Goal: Transaction & Acquisition: Purchase product/service

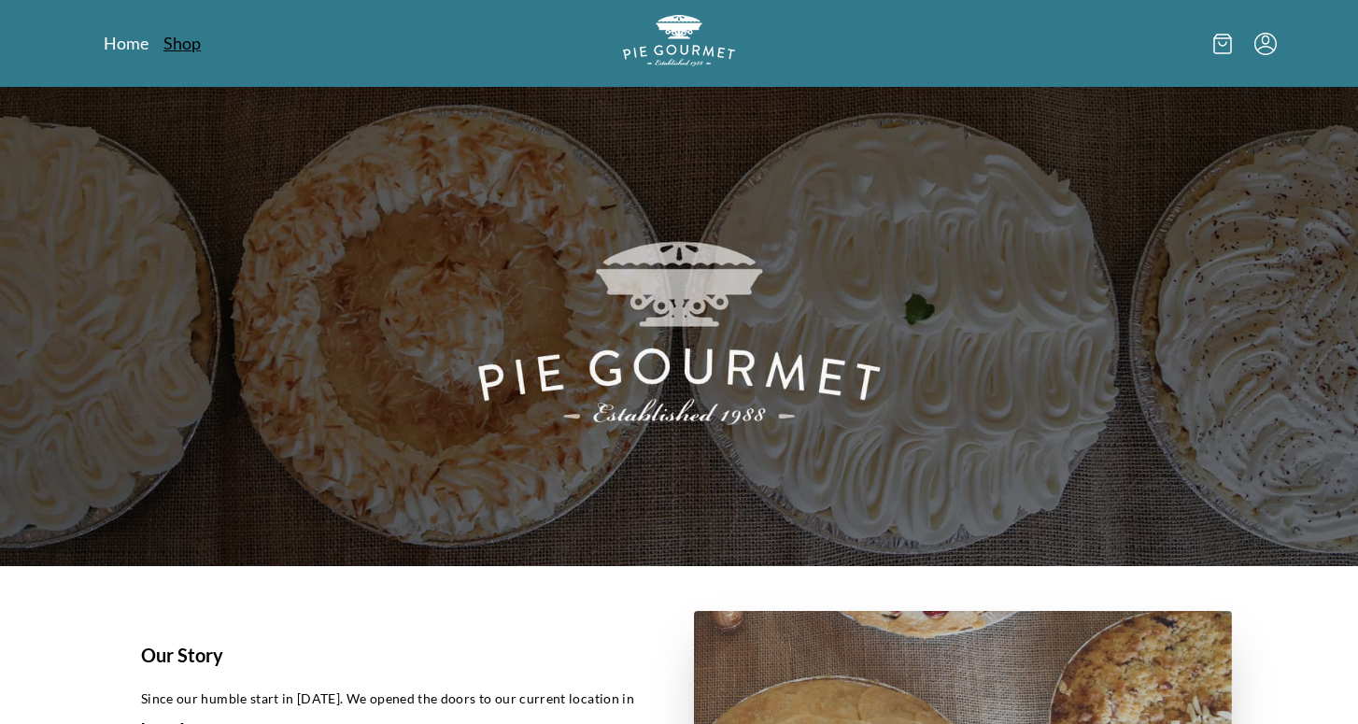
click at [164, 36] on link "Shop" at bounding box center [181, 43] width 37 height 22
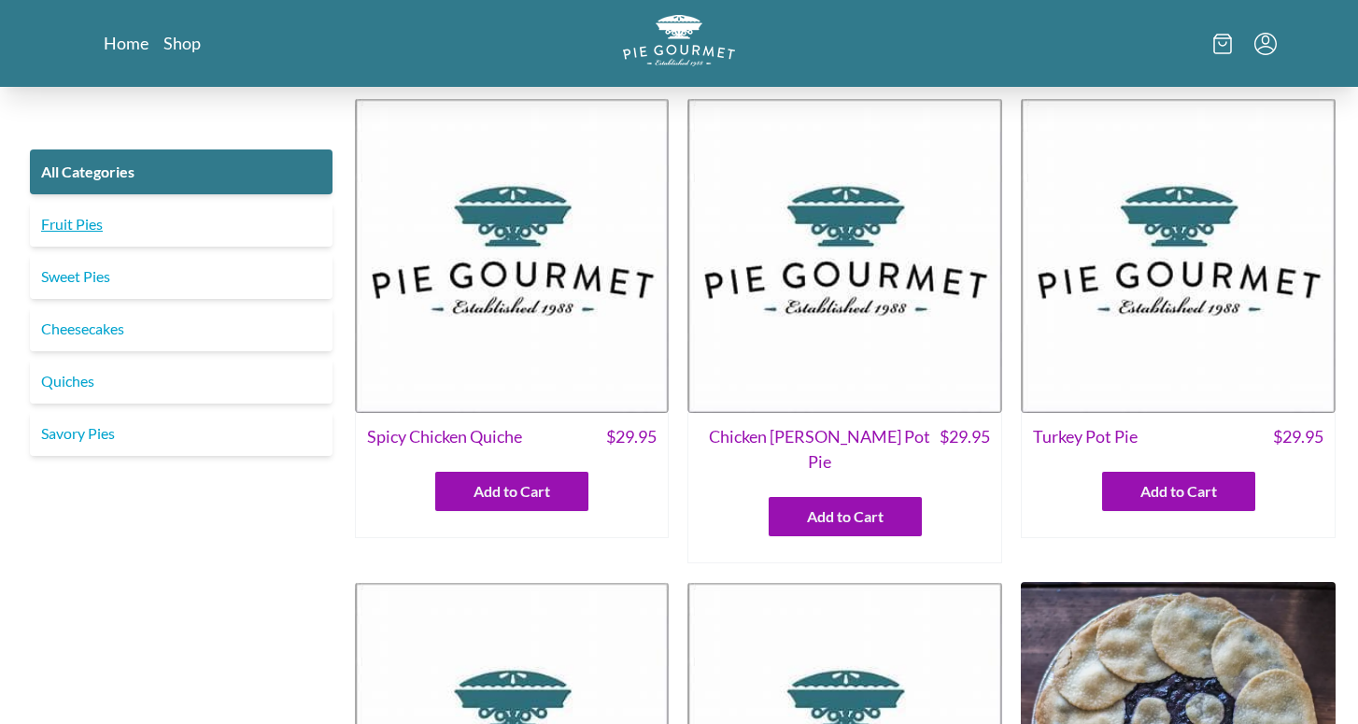
click at [92, 231] on link "Fruit Pies" at bounding box center [181, 224] width 303 height 45
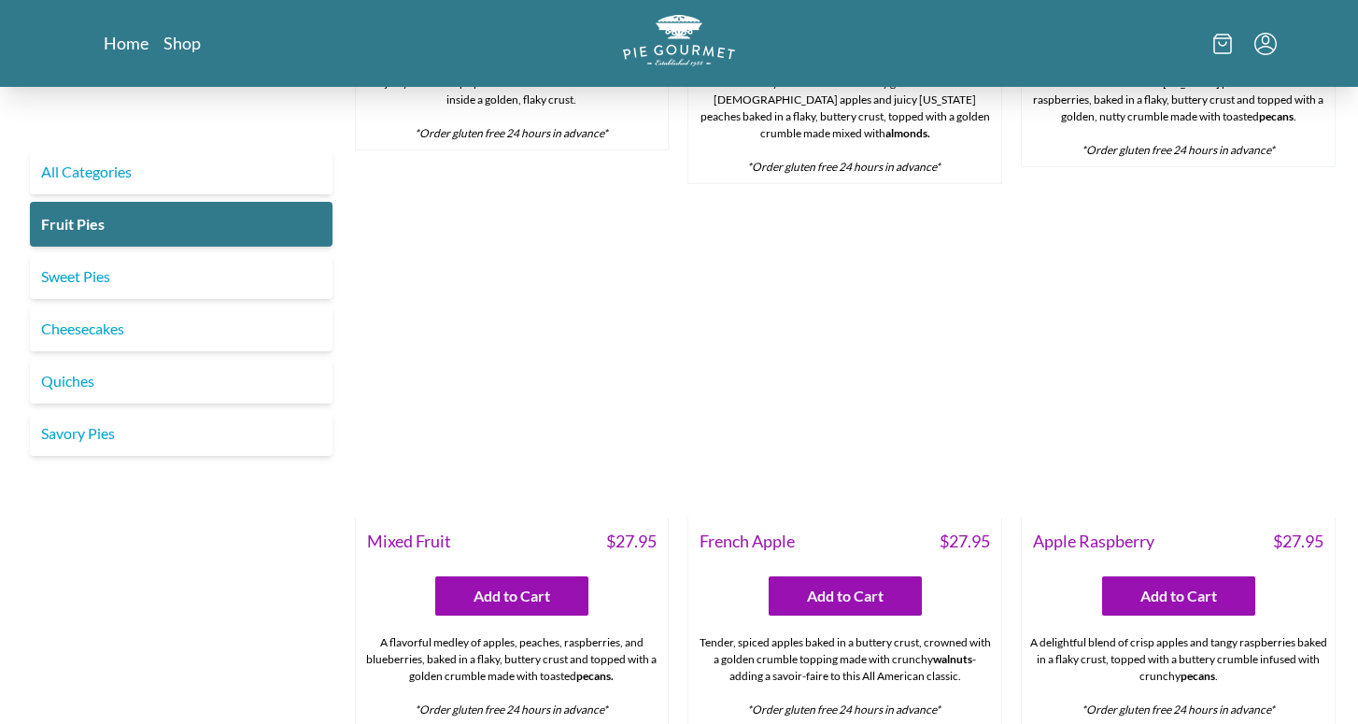
scroll to position [1030, 0]
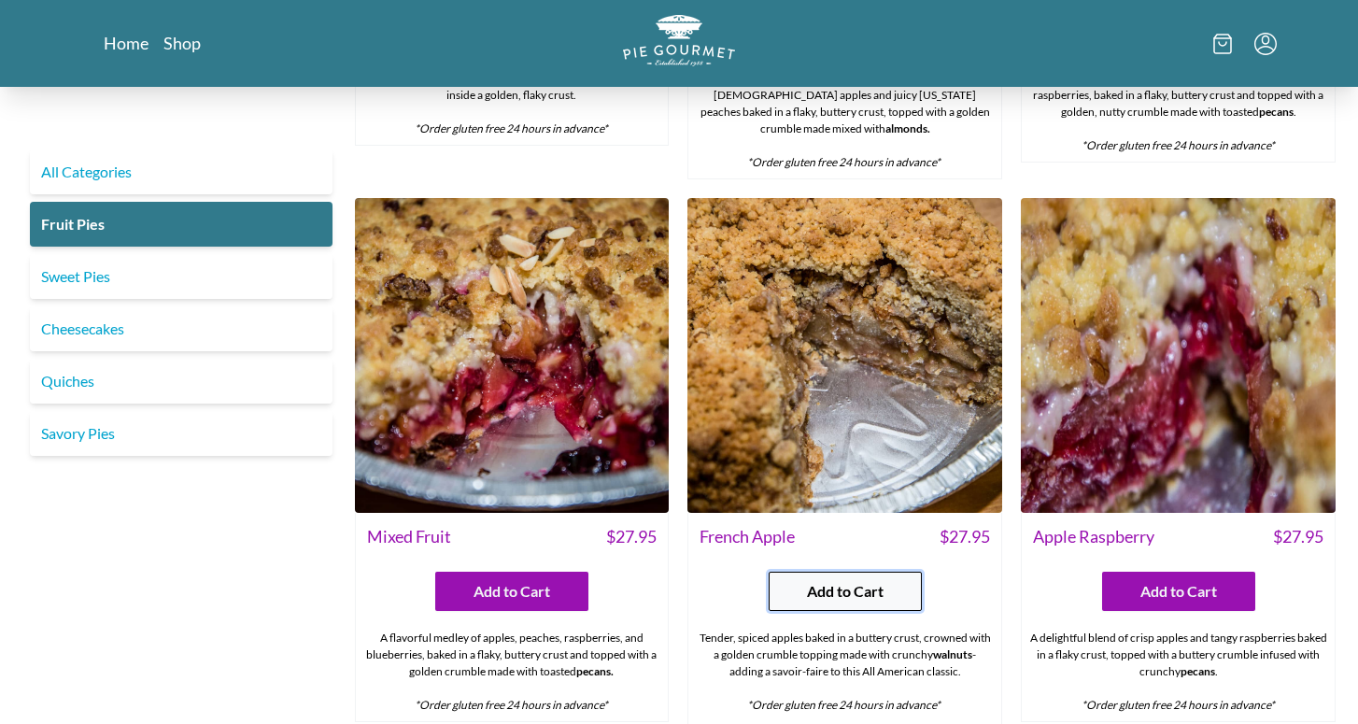
click at [824, 580] on span "Add to Cart" at bounding box center [845, 591] width 77 height 22
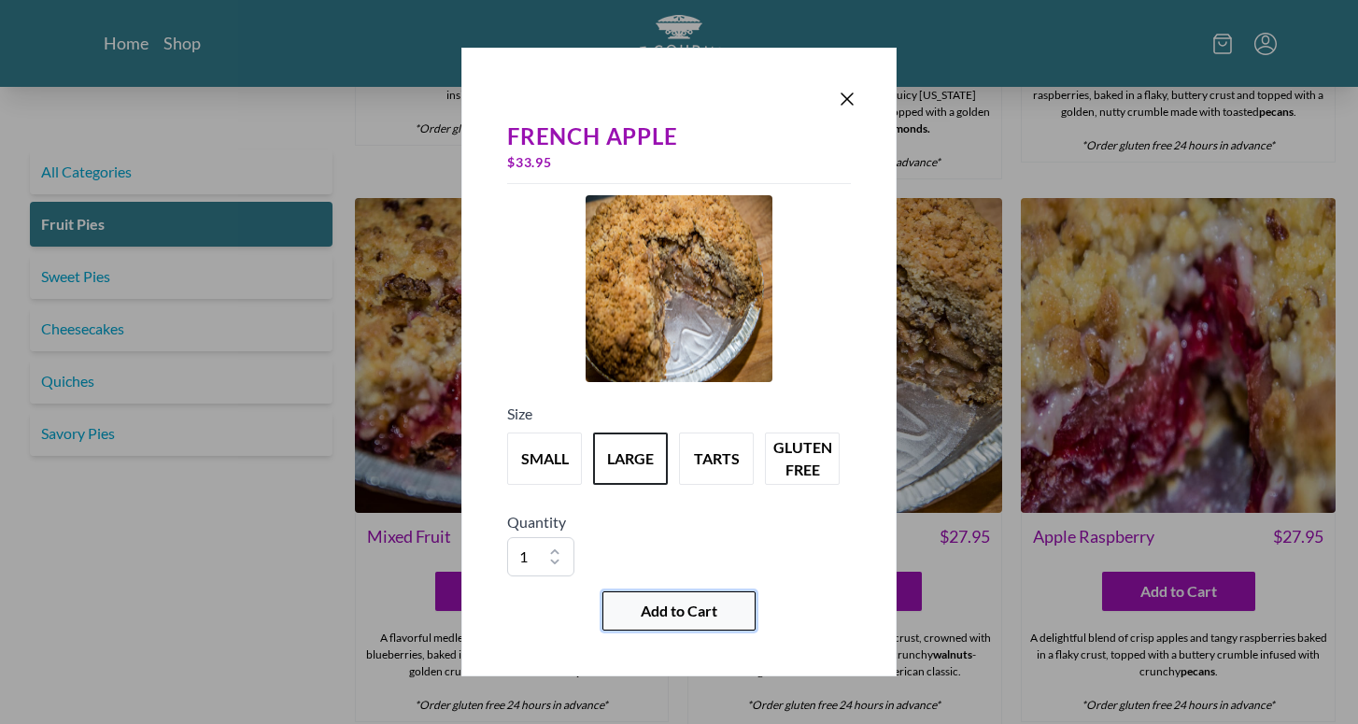
click at [699, 609] on span "Add to Cart" at bounding box center [679, 611] width 77 height 22
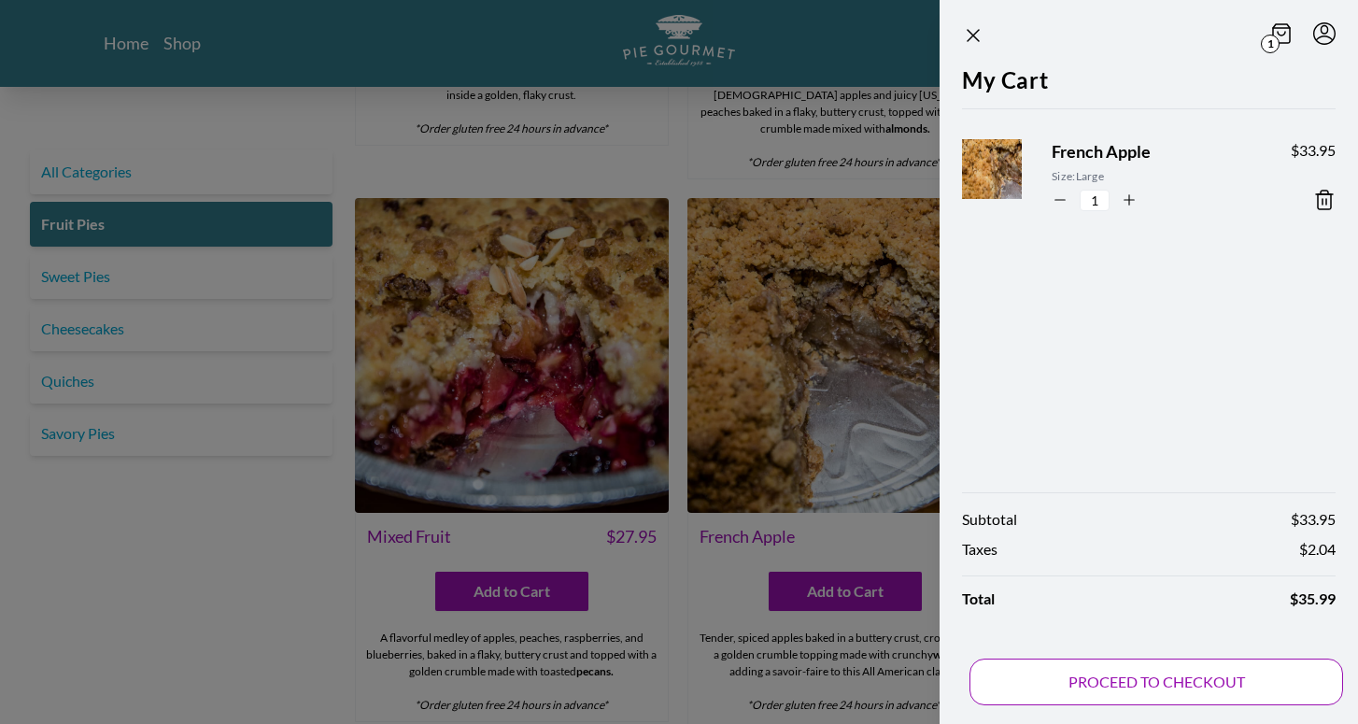
click at [1152, 672] on button "PROCEED TO CHECKOUT" at bounding box center [1157, 681] width 374 height 47
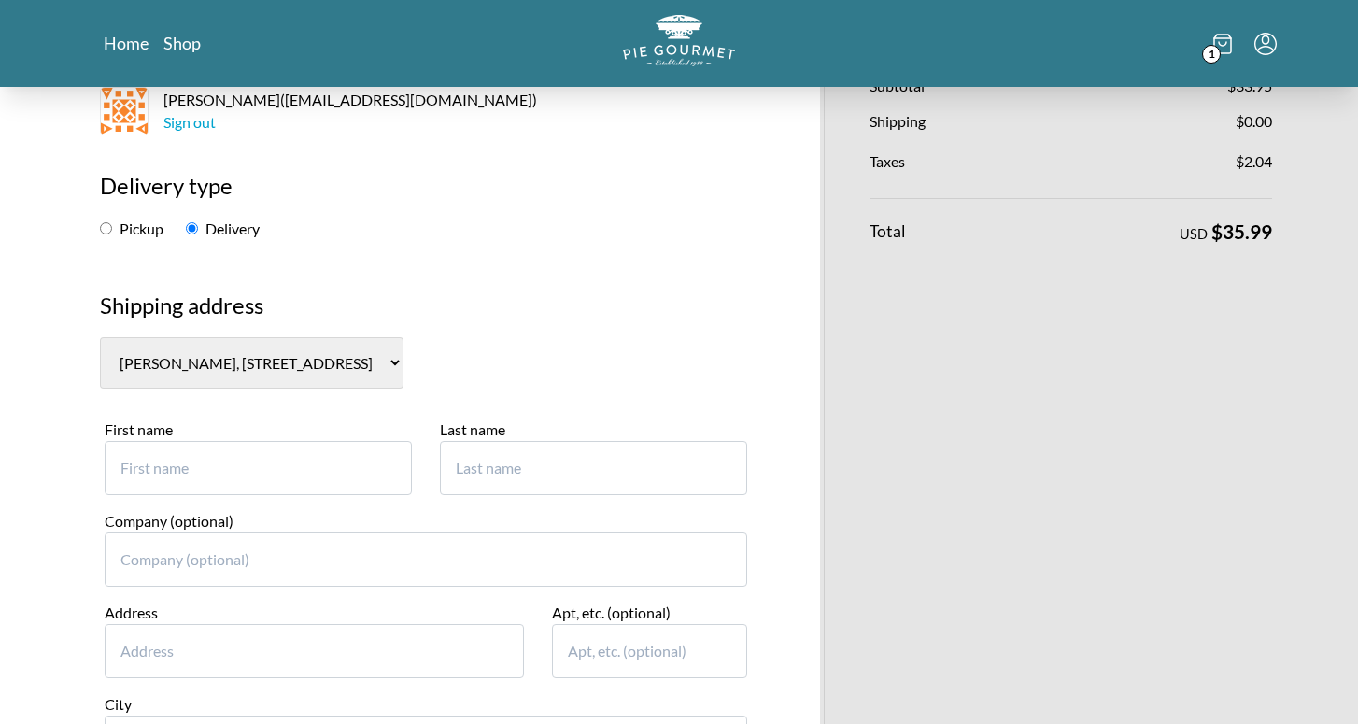
scroll to position [189, 0]
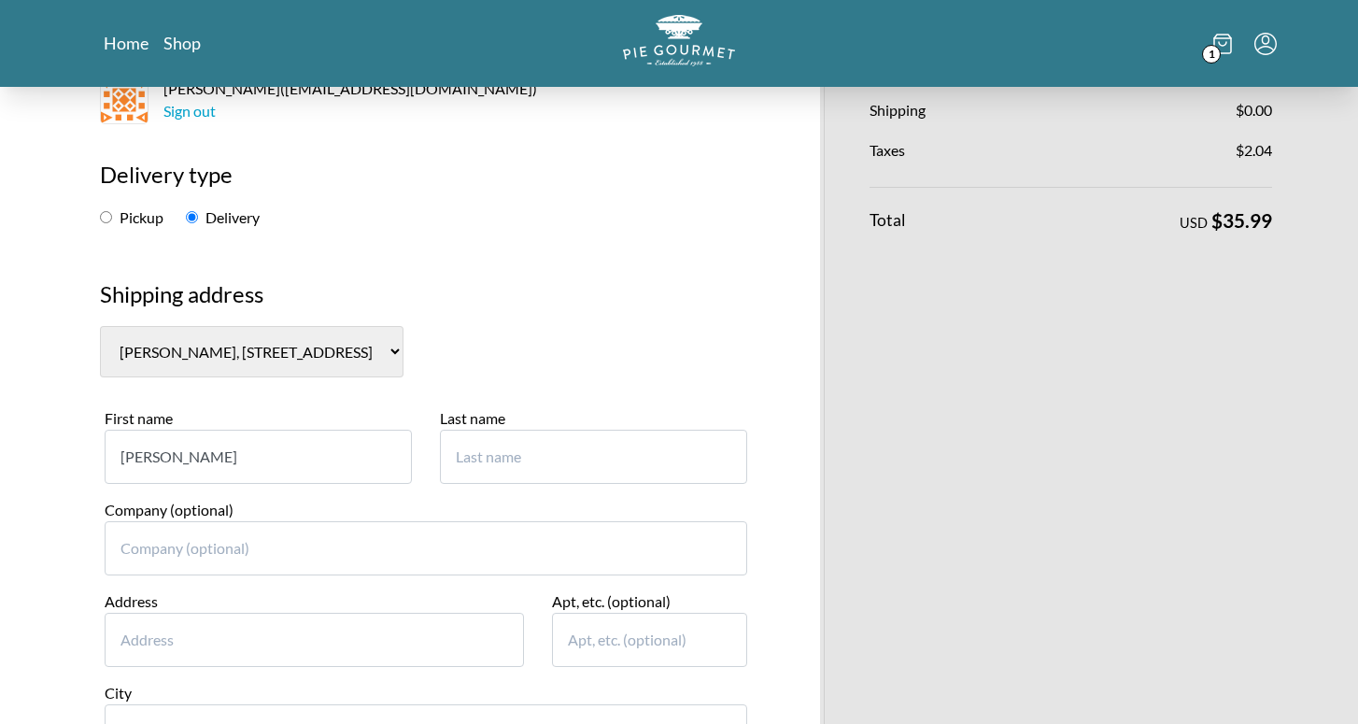
type input "[PERSON_NAME]"
paste input "[STREET_ADDRESS]"
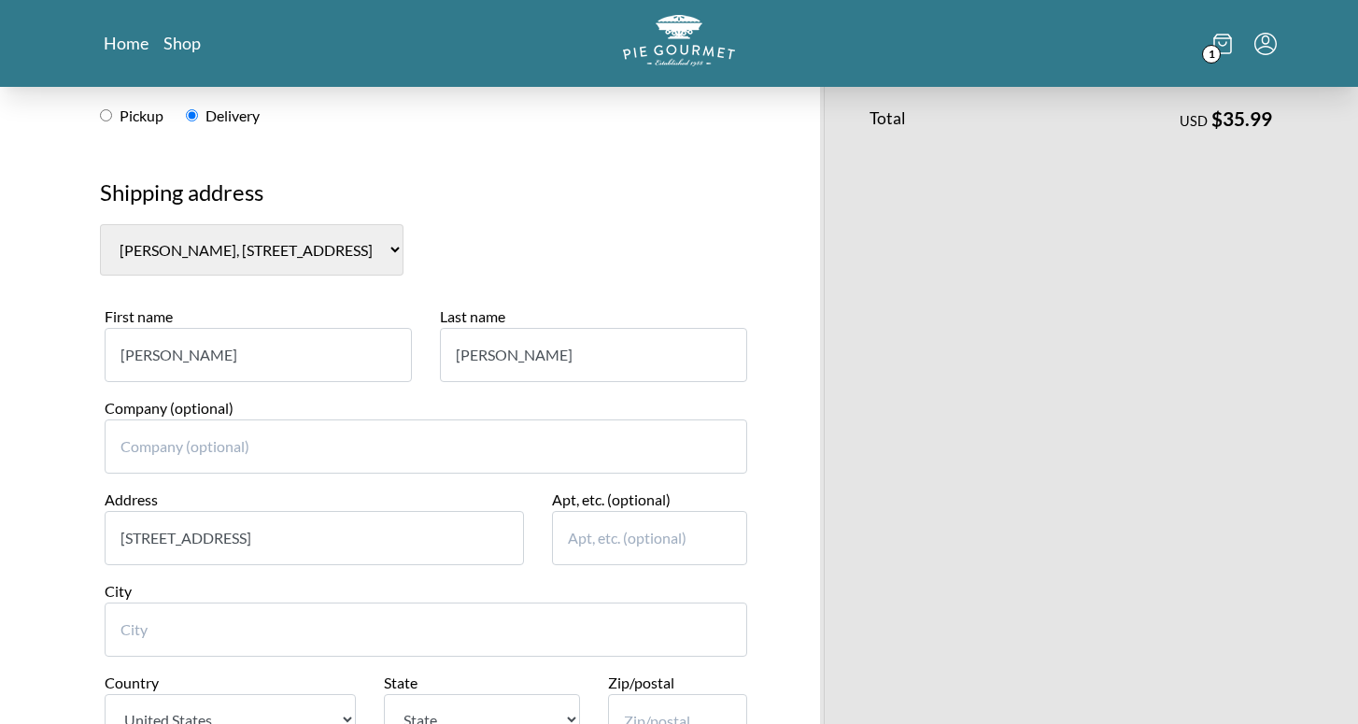
scroll to position [292, 0]
type input "[STREET_ADDRESS]"
click at [254, 601] on input "City" at bounding box center [426, 628] width 643 height 54
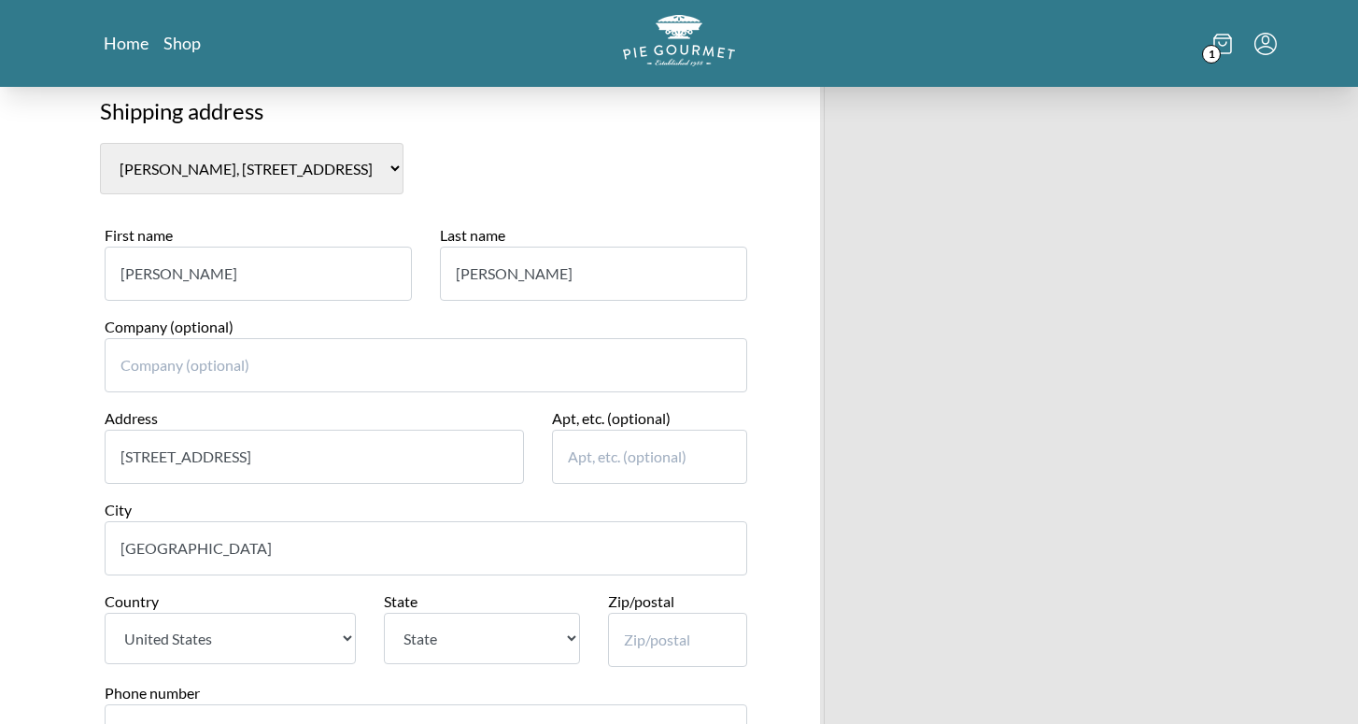
scroll to position [393, 0]
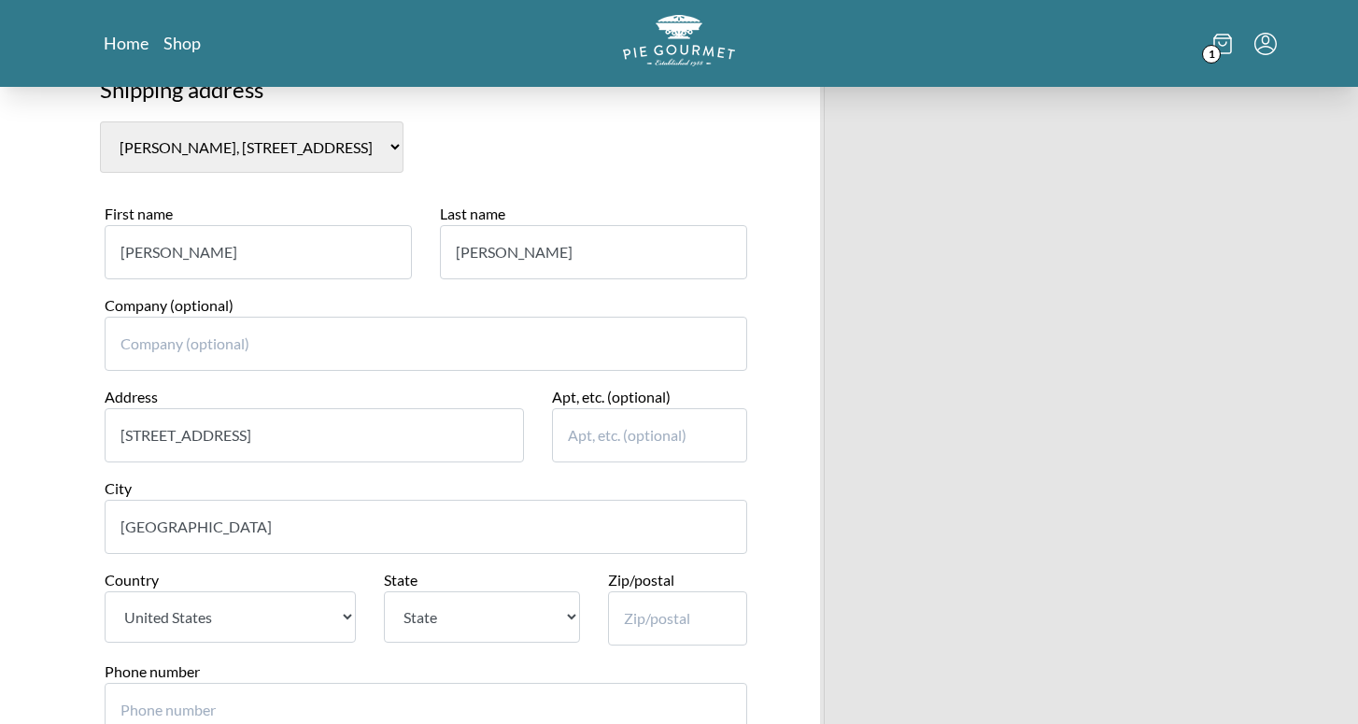
type input "[GEOGRAPHIC_DATA]"
select select "VA"
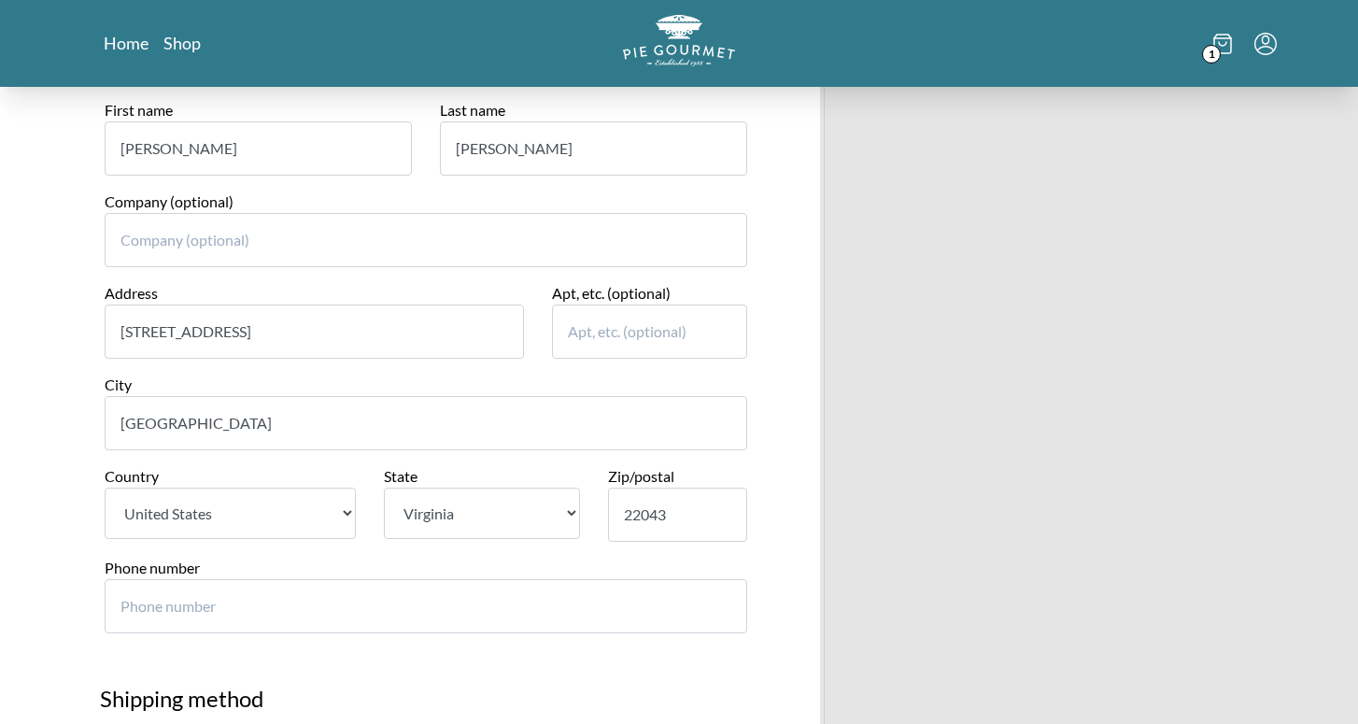
scroll to position [573, 0]
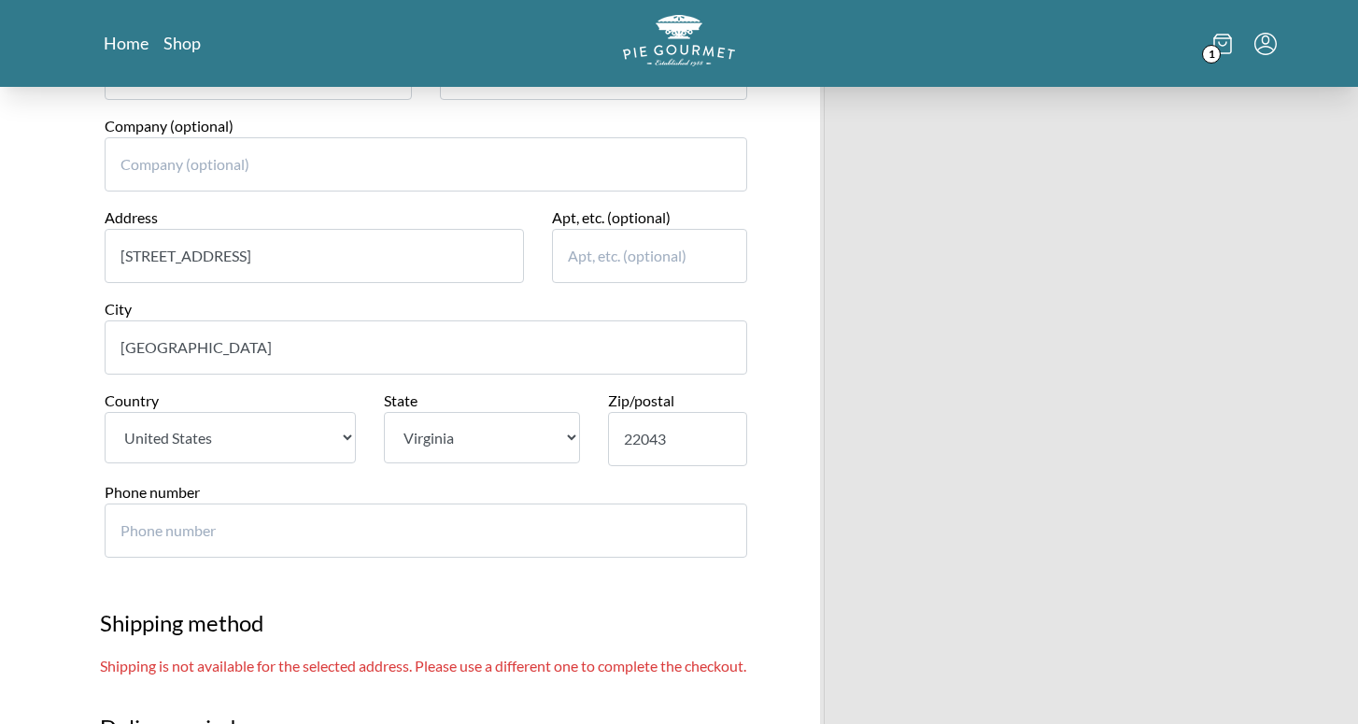
type input "22043"
click at [357, 514] on input "Phone number" at bounding box center [426, 530] width 643 height 54
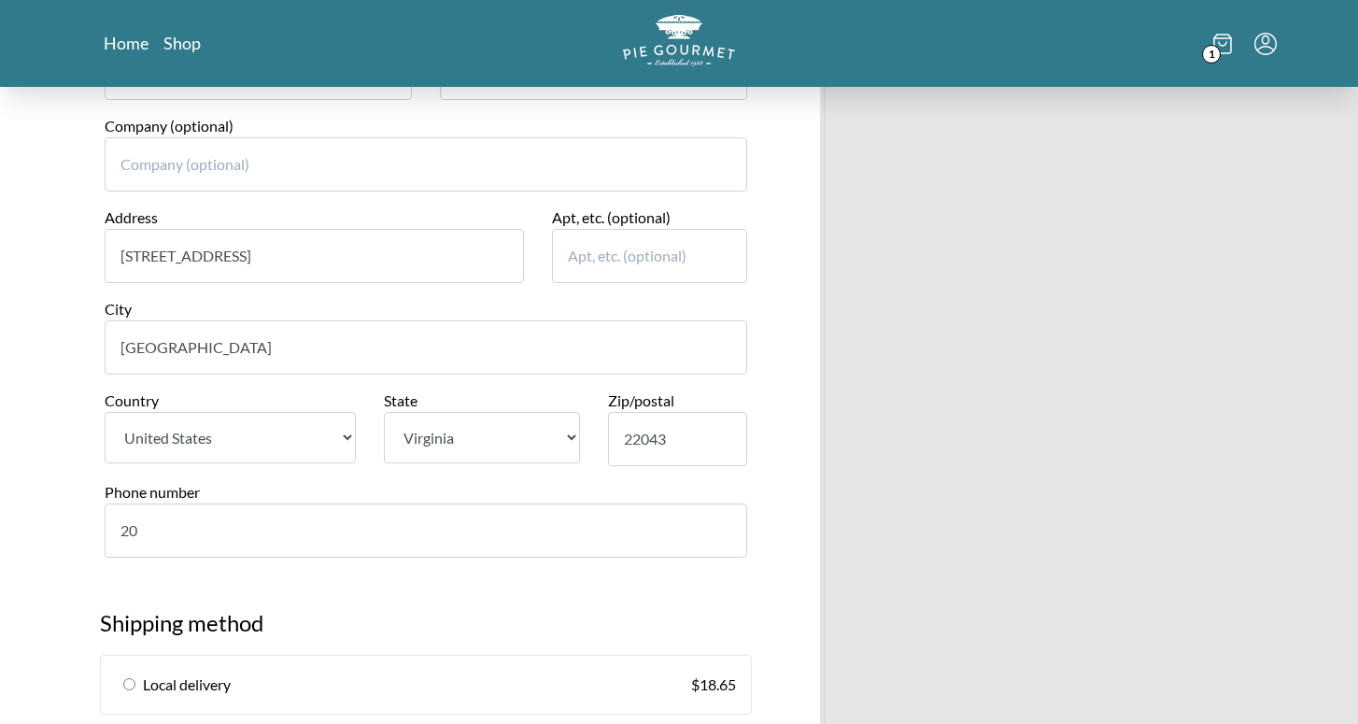
type input "202"
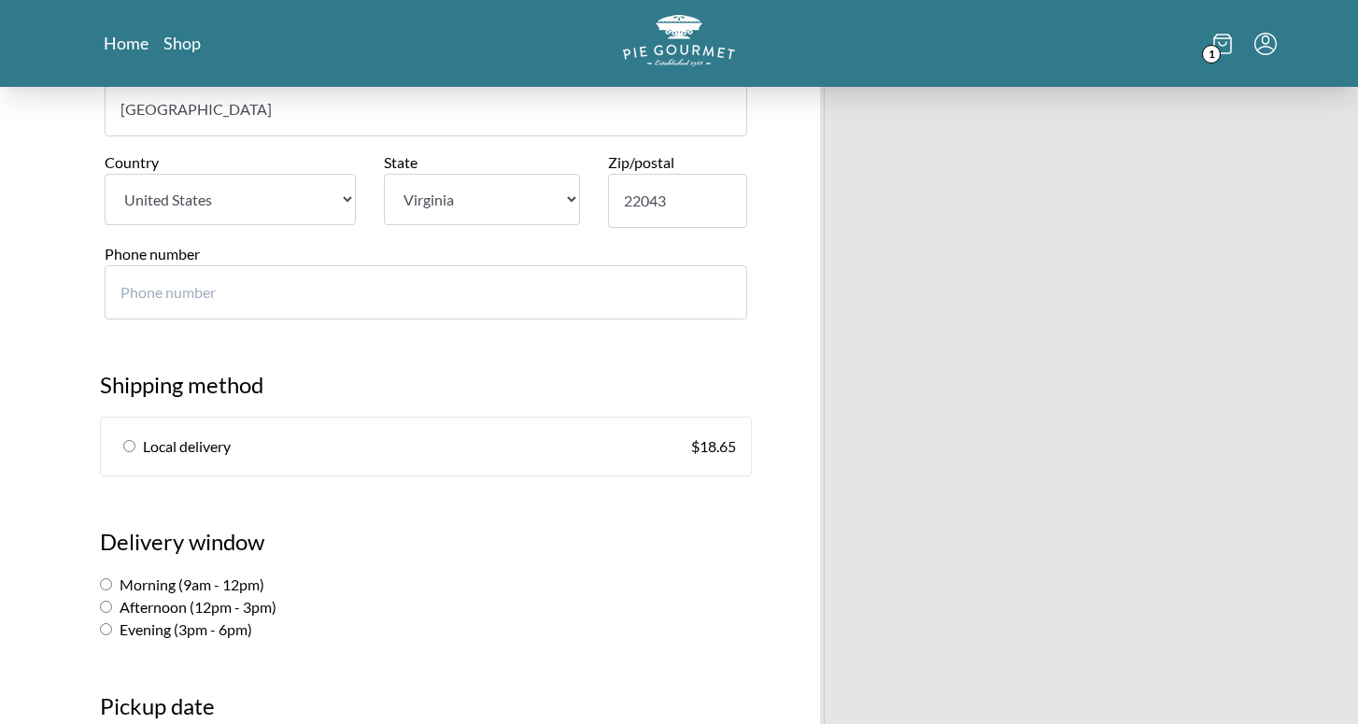
scroll to position [816, 0]
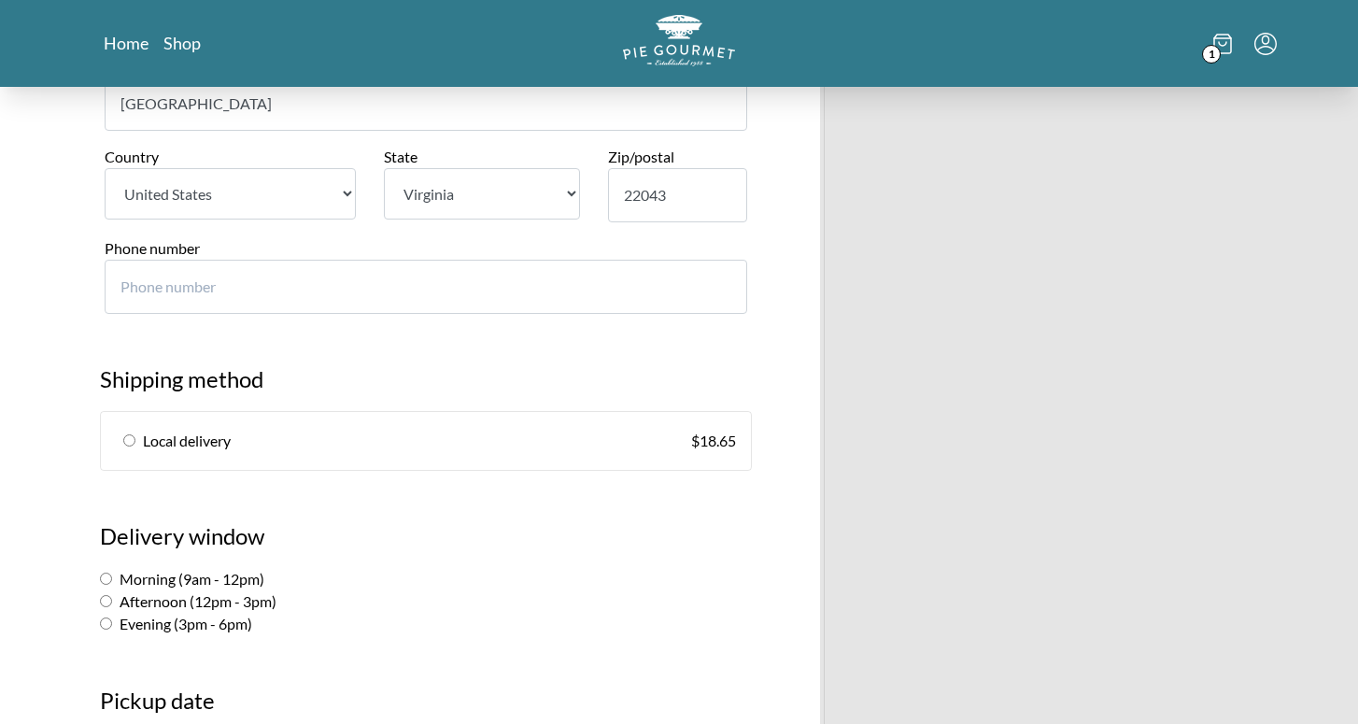
click at [126, 434] on input "radio" at bounding box center [129, 440] width 12 height 12
radio input "true"
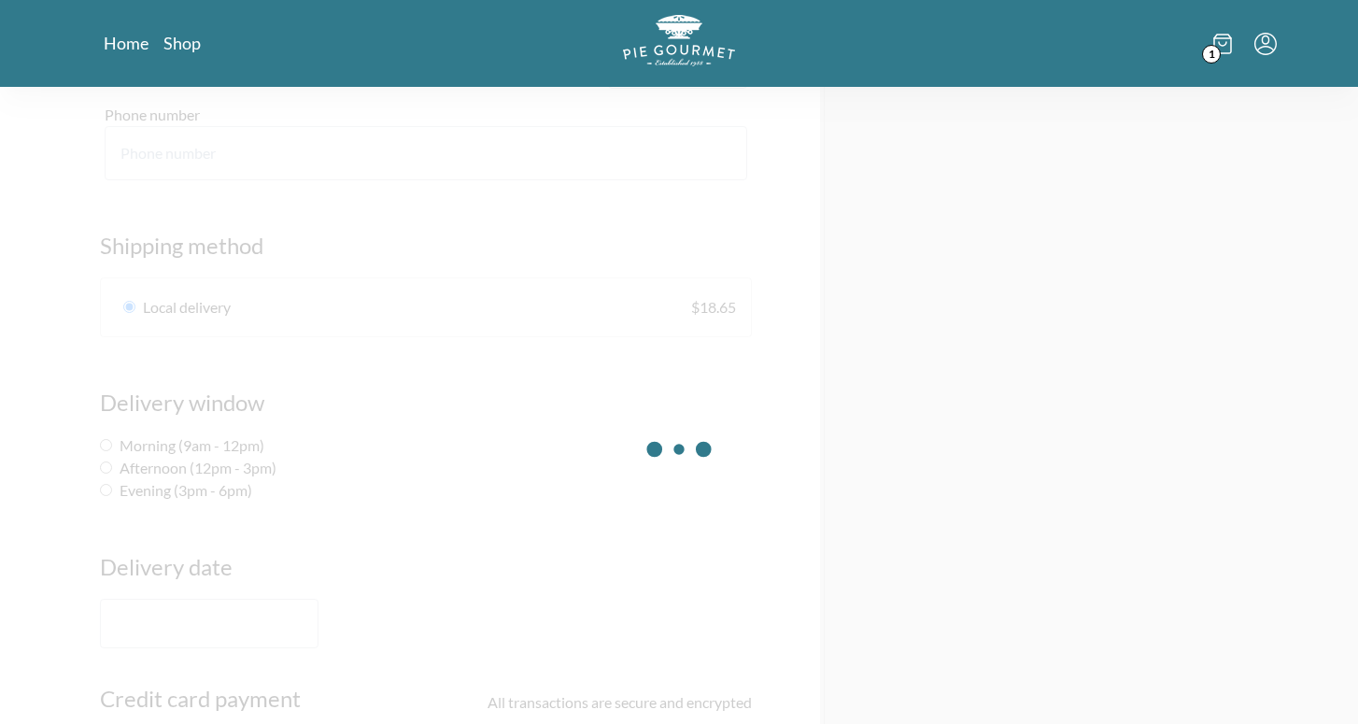
scroll to position [1044, 0]
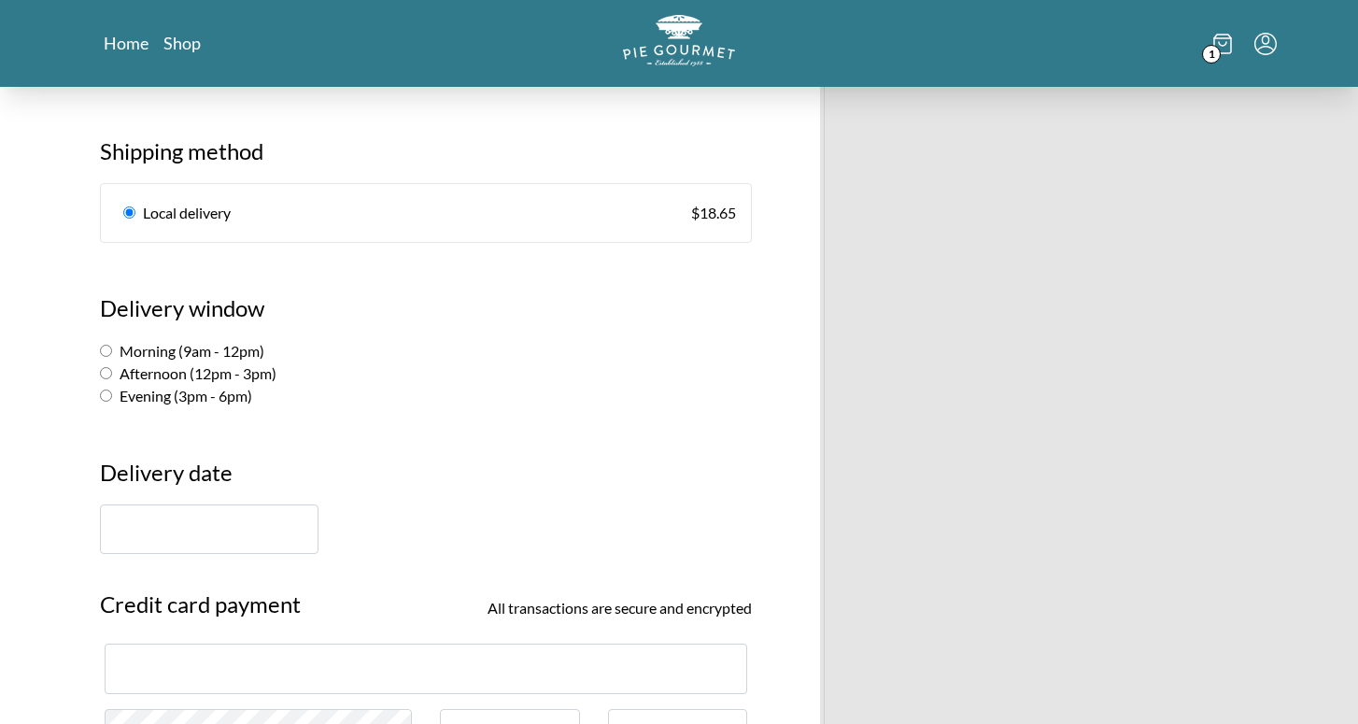
click at [105, 345] on input "Morning (9am - 12pm)" at bounding box center [106, 351] width 12 height 12
radio input "true"
click at [261, 505] on input "text" at bounding box center [209, 529] width 219 height 50
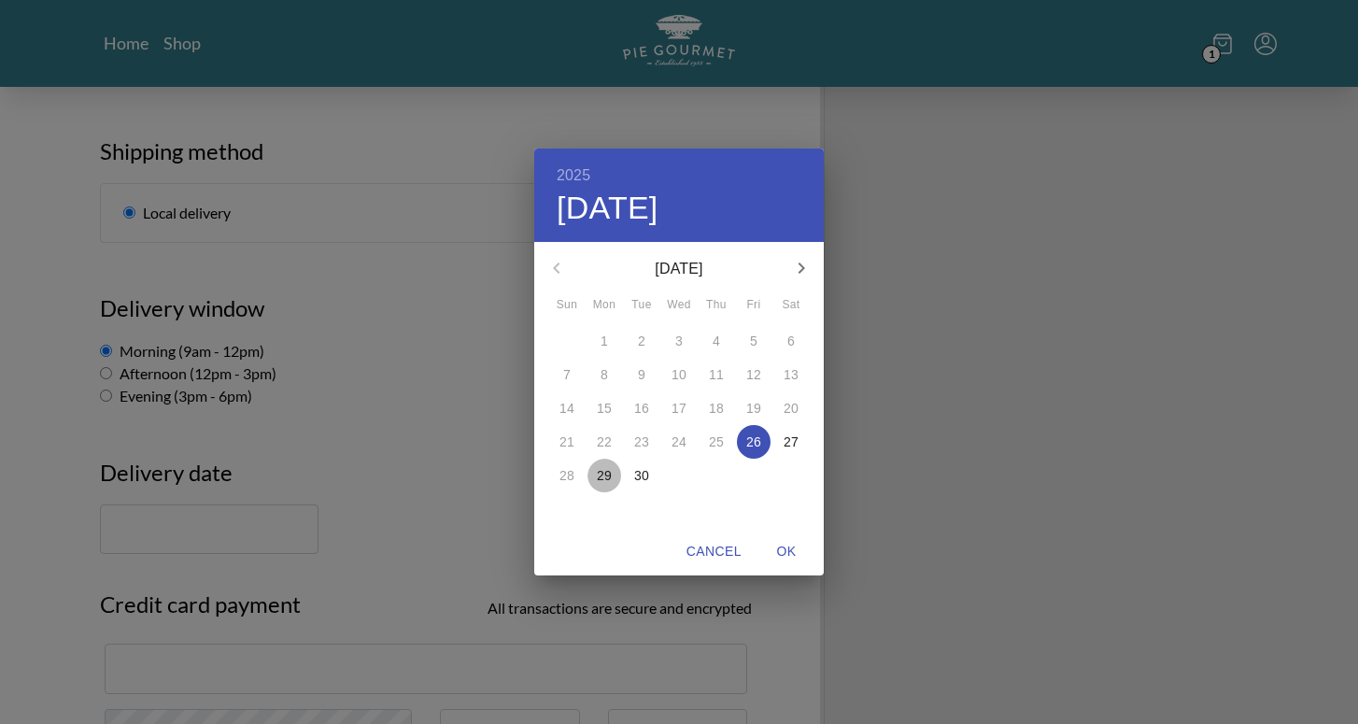
click at [603, 466] on p "29" at bounding box center [604, 475] width 15 height 19
click at [445, 269] on div "2025 Mon, Sep [DATE] Mon Tue Wed Thu Fri Sat 31 1 2 3 4 5 6 7 8 9 10 11 12 13 1…" at bounding box center [679, 362] width 1358 height 724
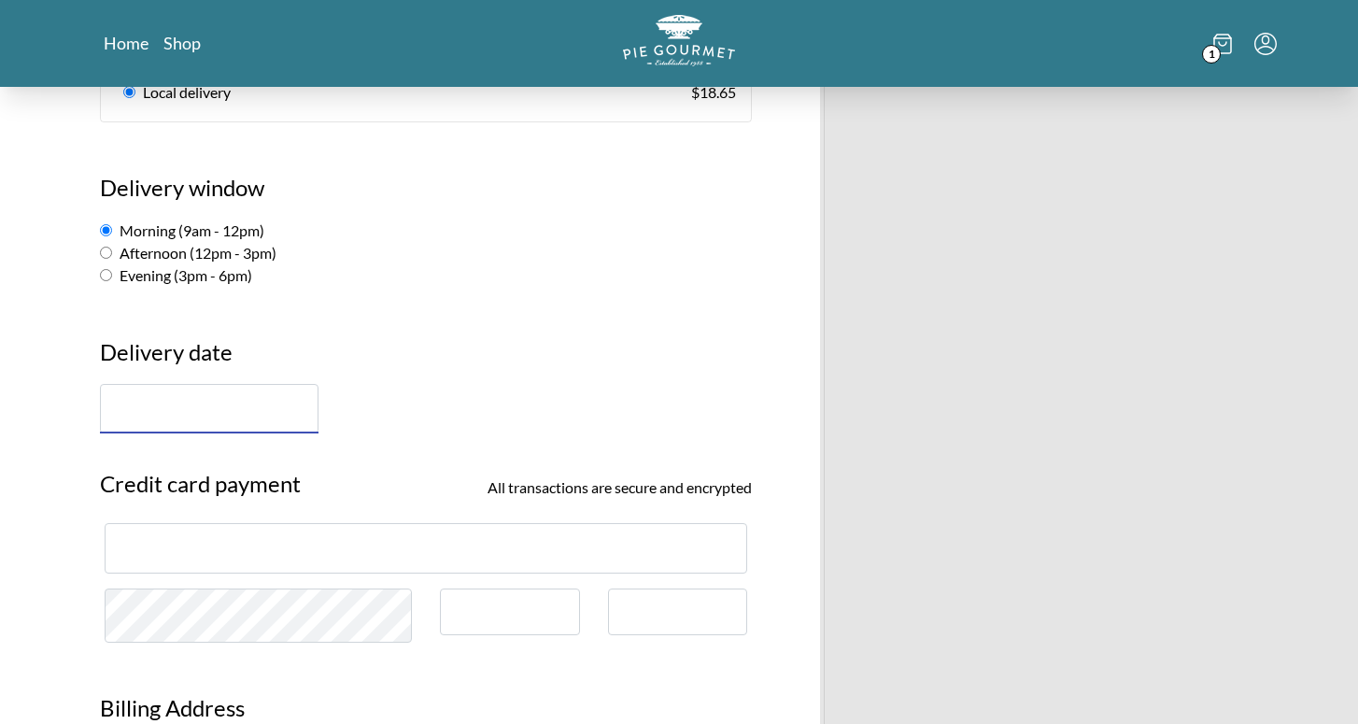
scroll to position [1168, 0]
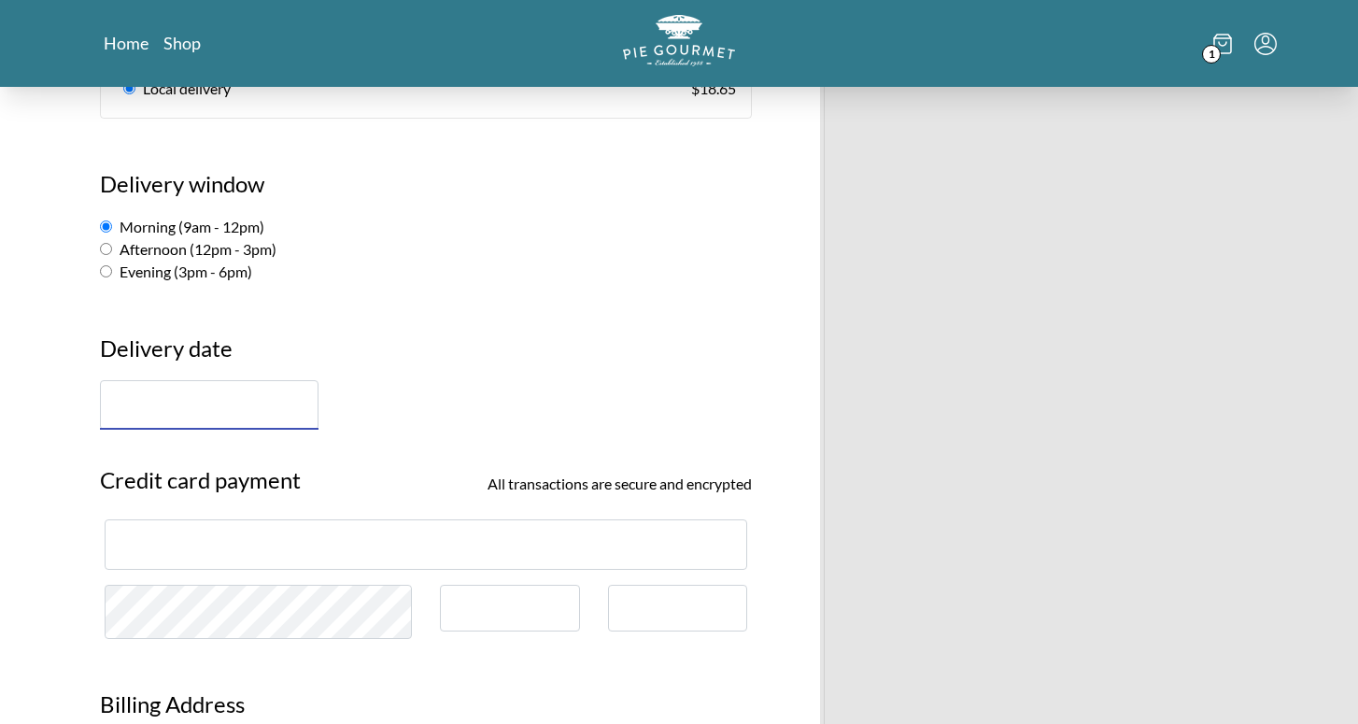
click at [237, 390] on input "text" at bounding box center [209, 405] width 219 height 50
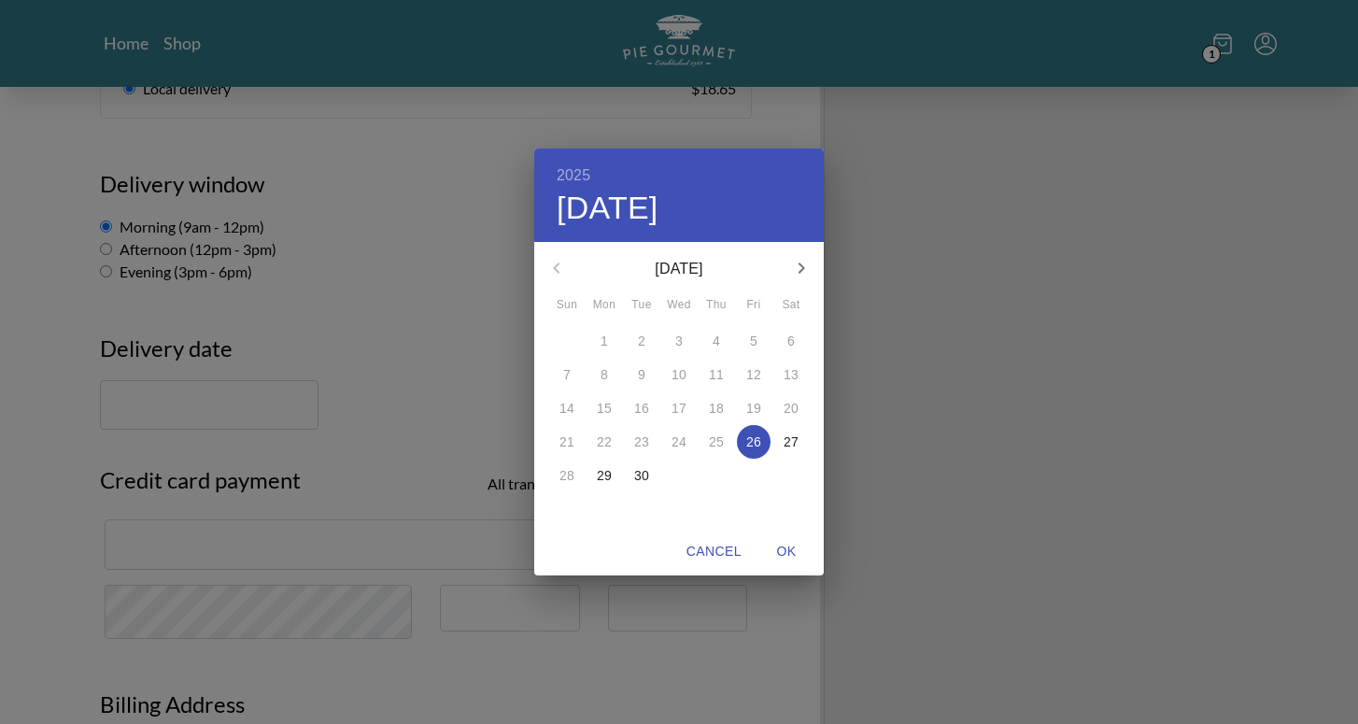
click at [601, 476] on p "29" at bounding box center [604, 475] width 15 height 19
click at [787, 557] on span "OK" at bounding box center [786, 551] width 45 height 23
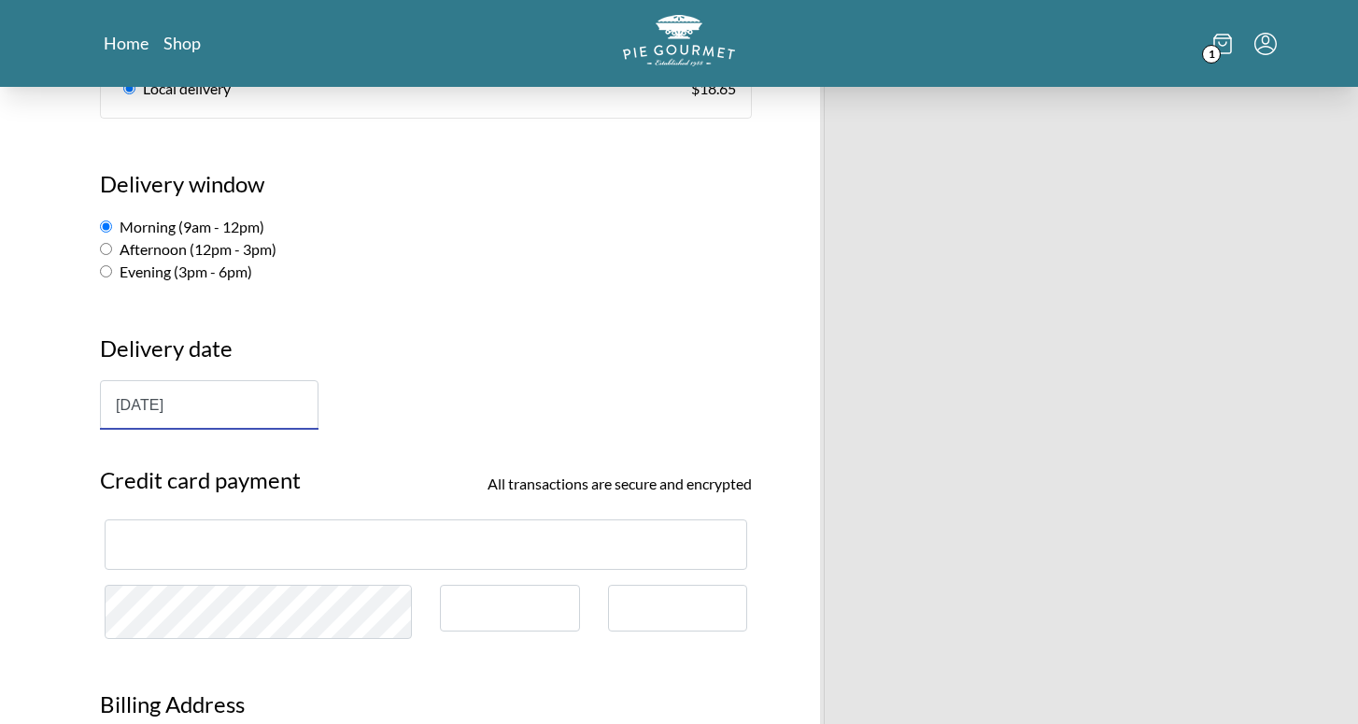
type input "[DATE]"
click at [206, 534] on div at bounding box center [426, 544] width 643 height 50
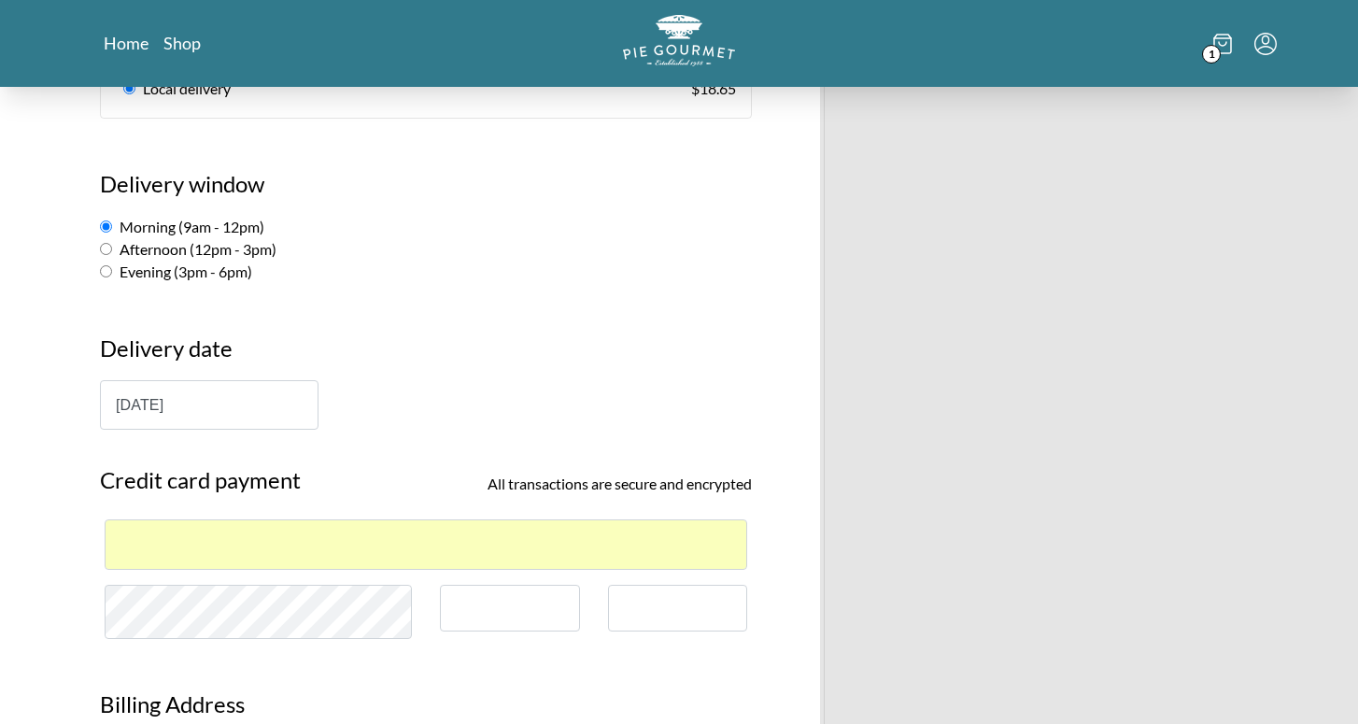
click at [523, 591] on div at bounding box center [510, 609] width 140 height 48
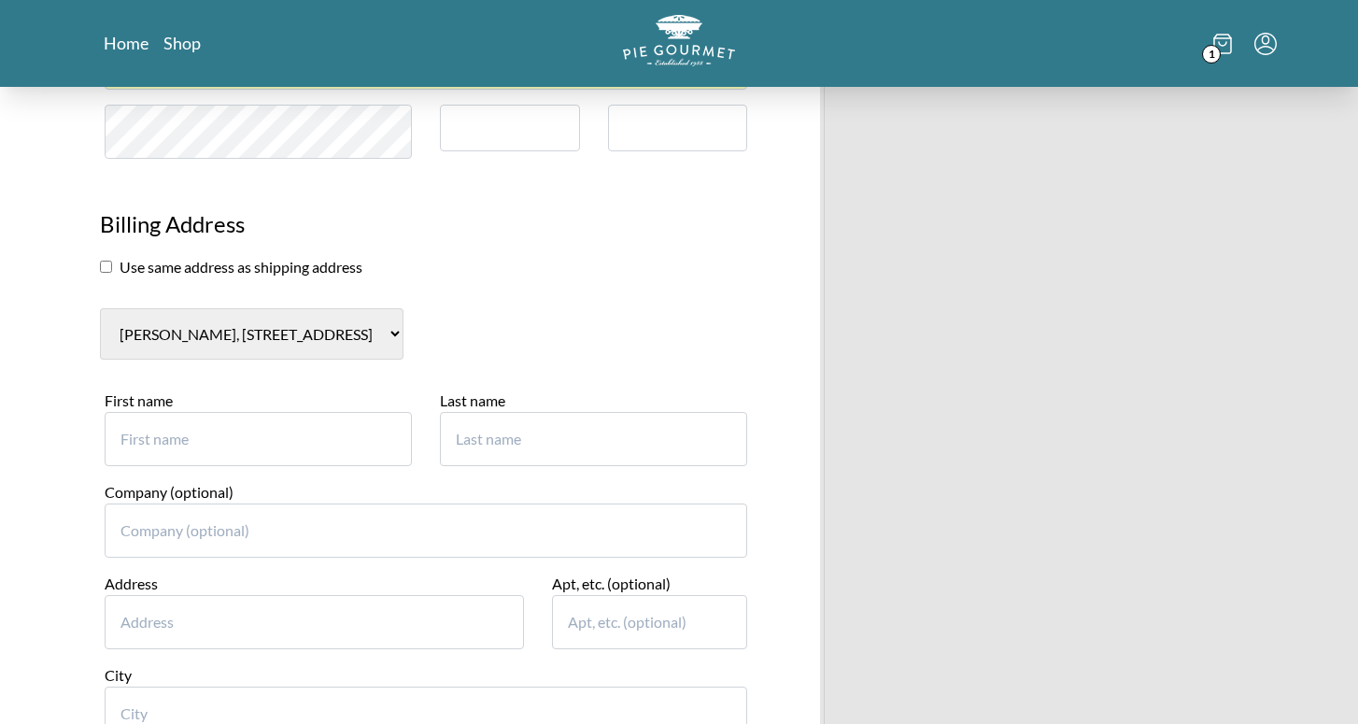
scroll to position [1646, 0]
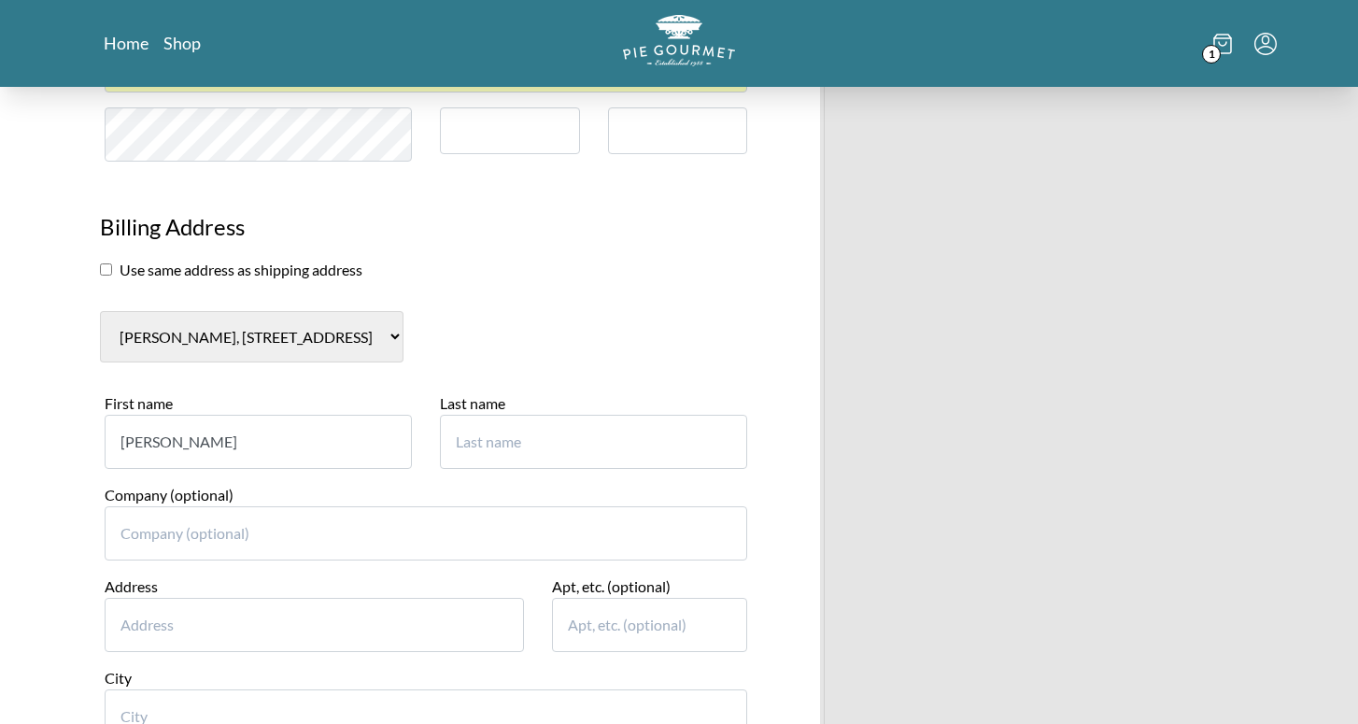
type input "[PERSON_NAME]"
type input "Thistle"
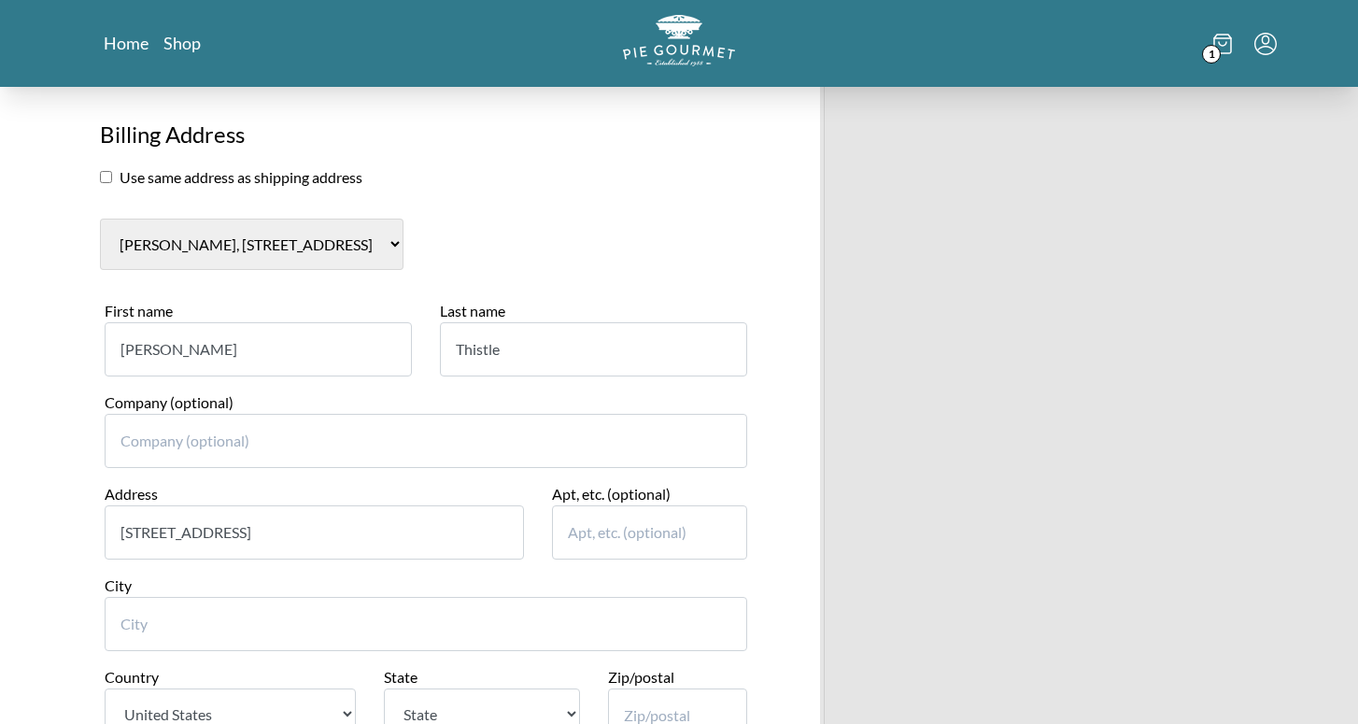
scroll to position [1755, 0]
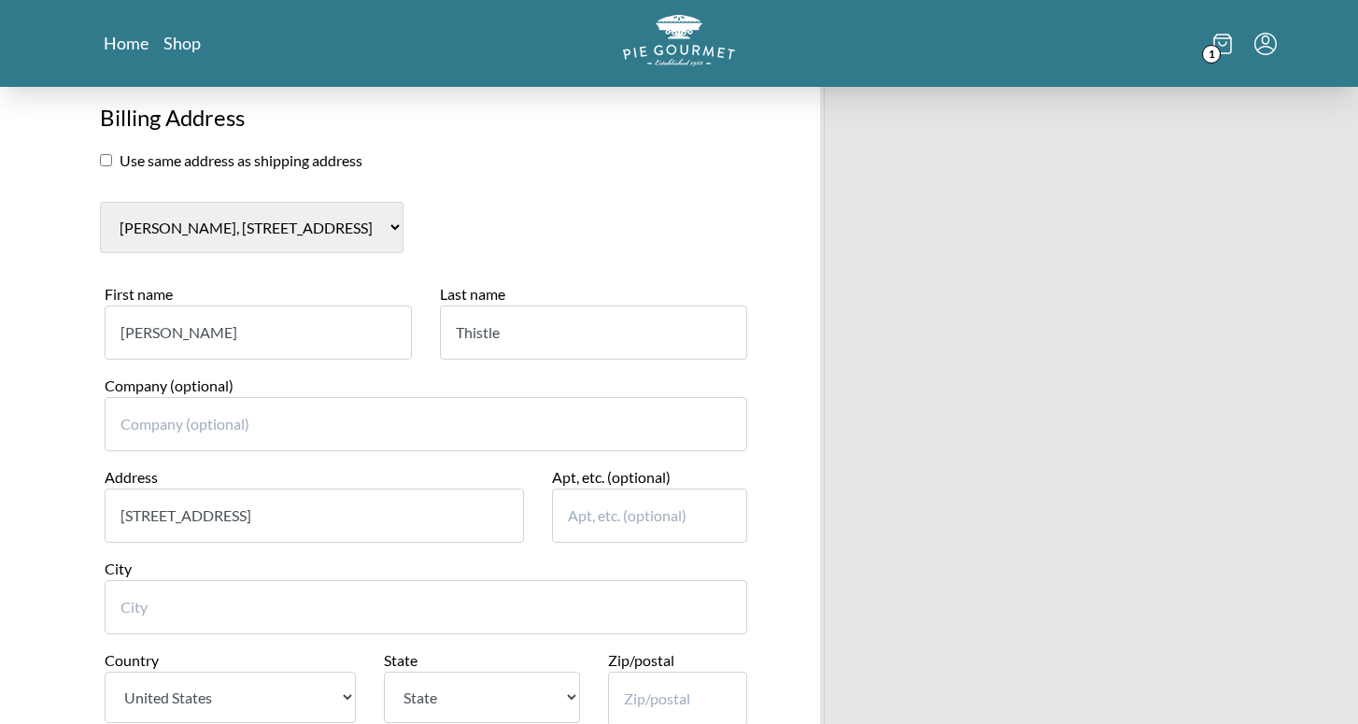
type input "[STREET_ADDRESS]"
type input "Bethesda"
select select "MD"
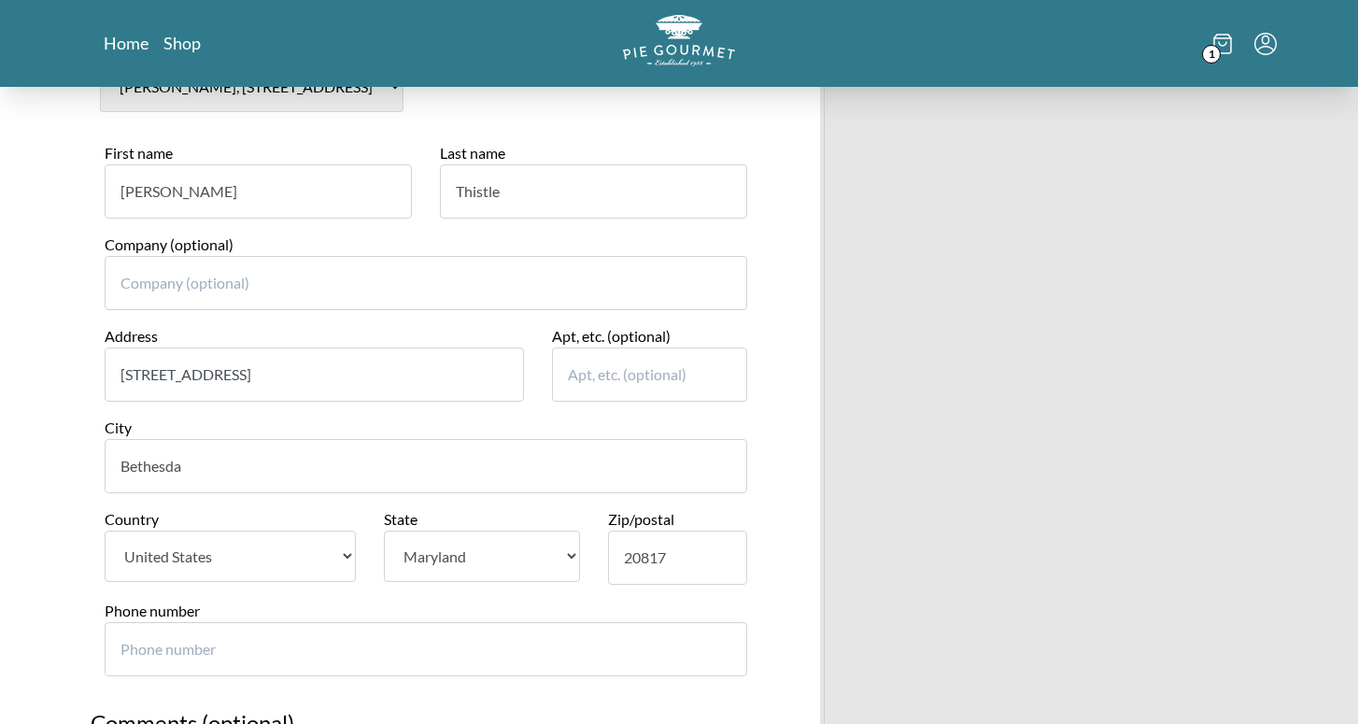
scroll to position [1917, 0]
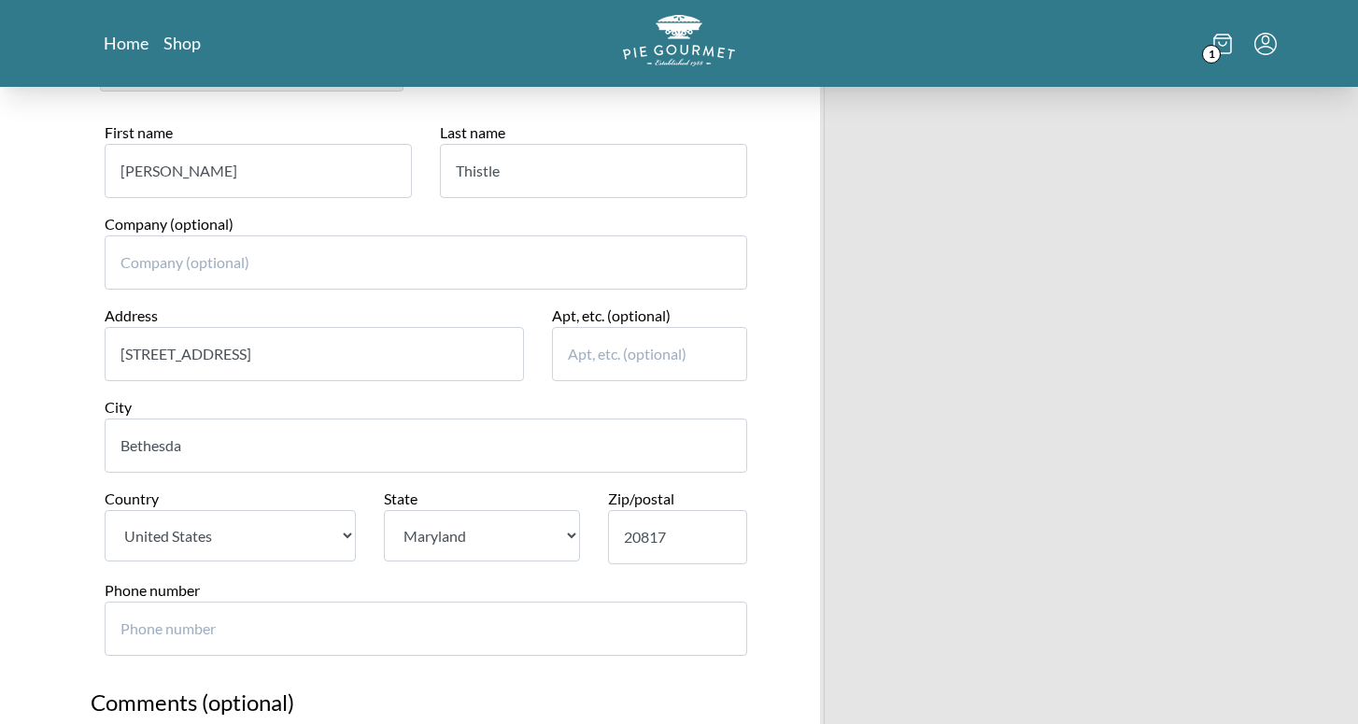
type input "20817"
click at [511, 602] on input "Phone number" at bounding box center [426, 629] width 643 height 54
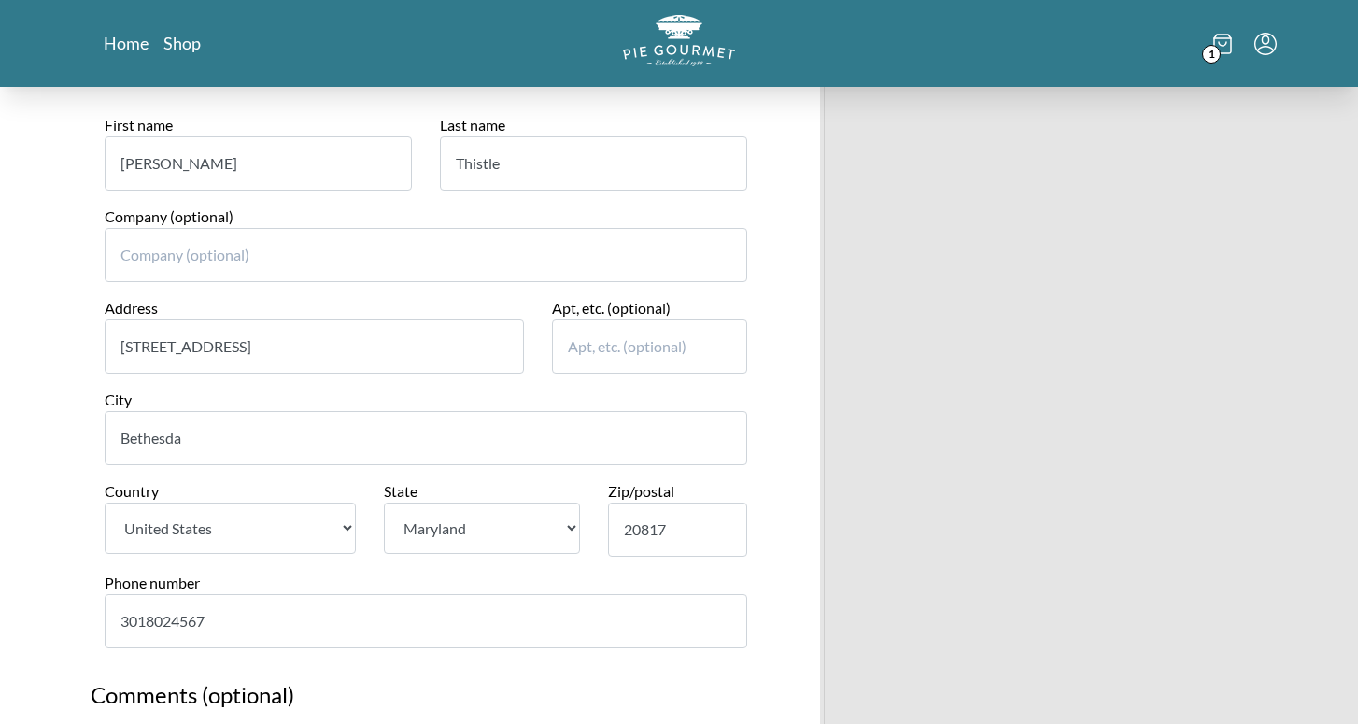
click at [511, 594] on input "3018024567" at bounding box center [426, 621] width 643 height 54
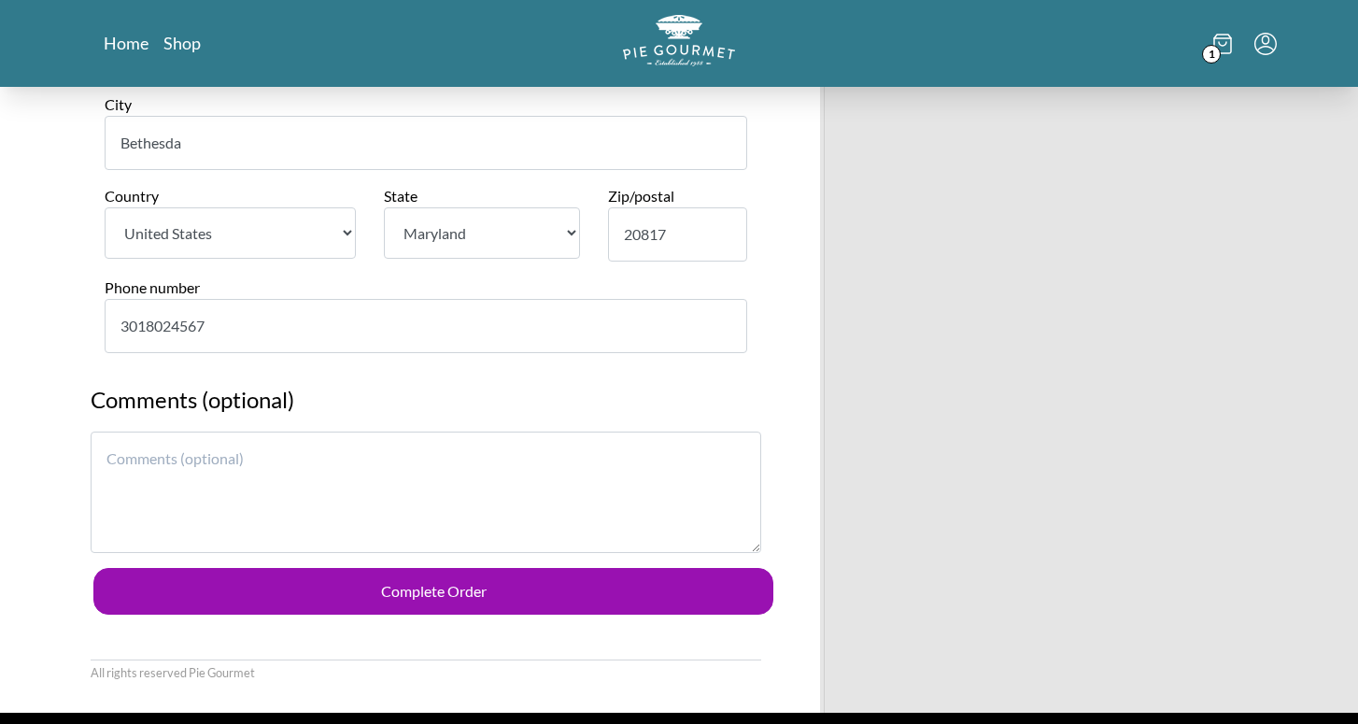
scroll to position [2214, 0]
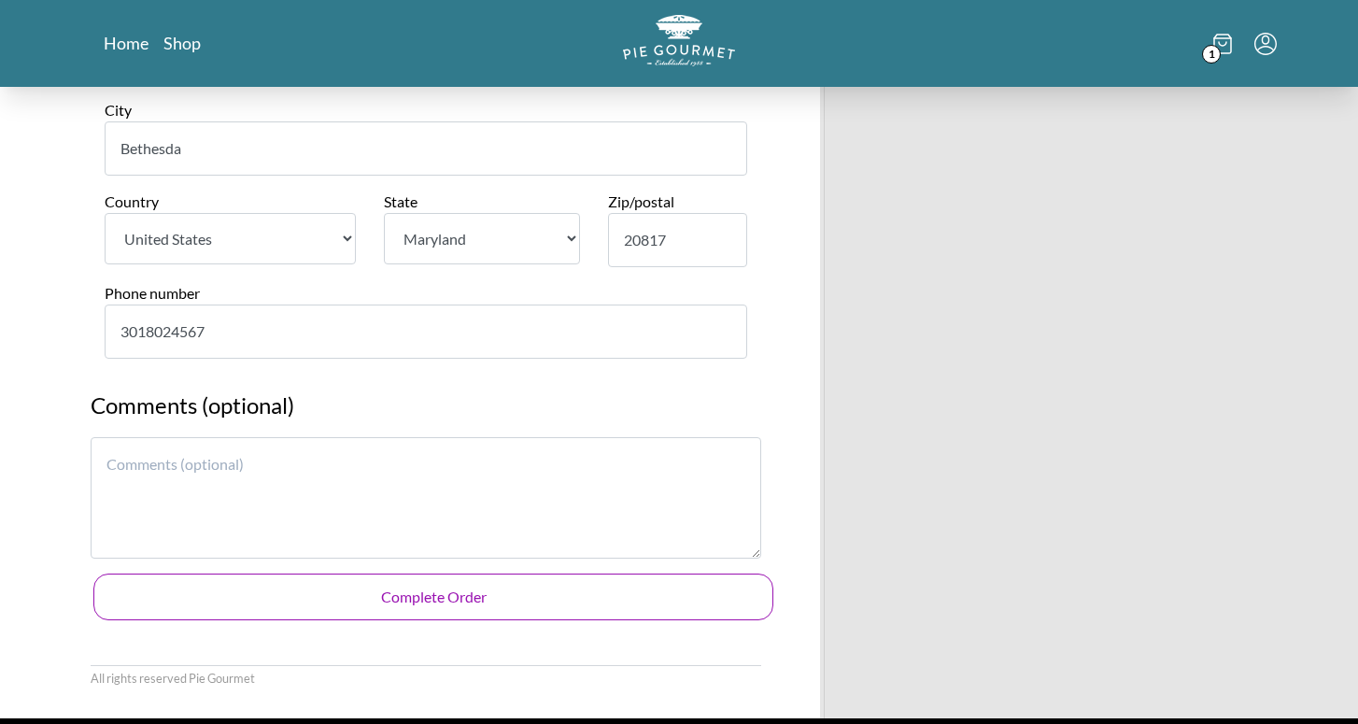
type input "3018024567"
click at [321, 573] on button "Complete Order" at bounding box center [433, 596] width 680 height 47
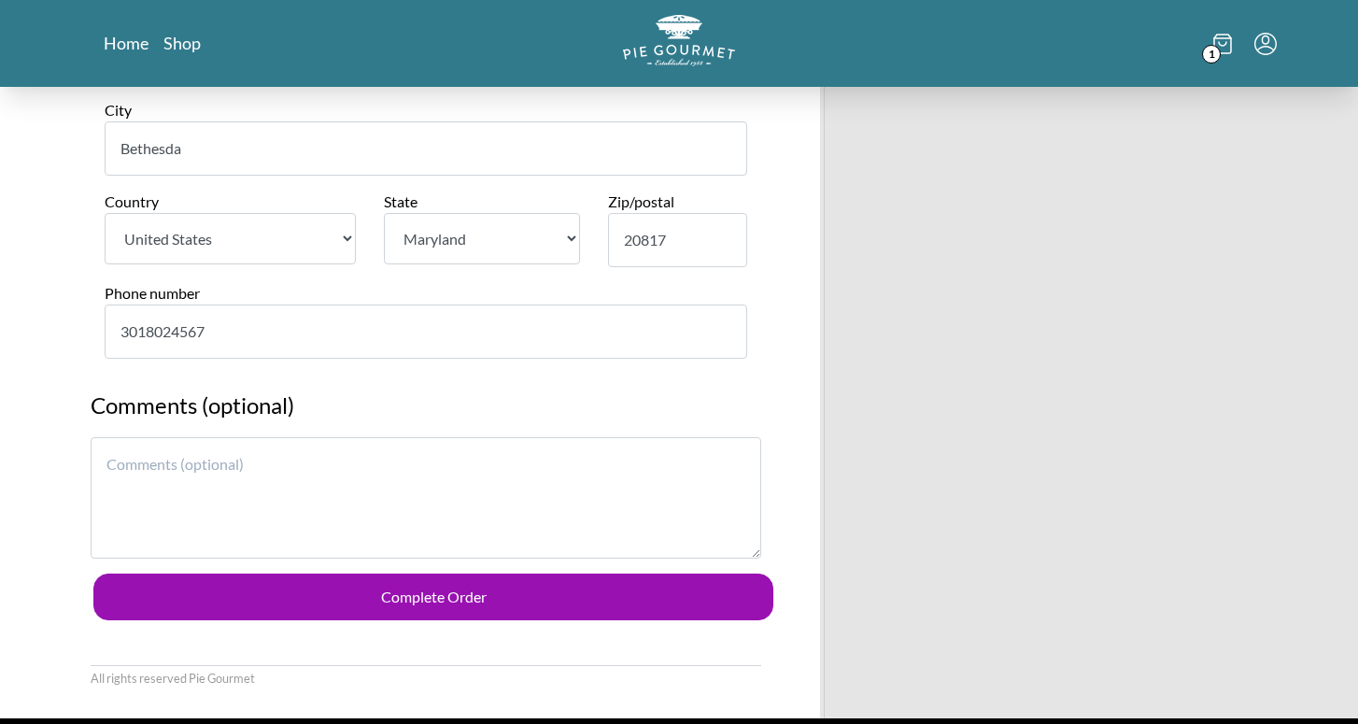
scroll to position [712, 0]
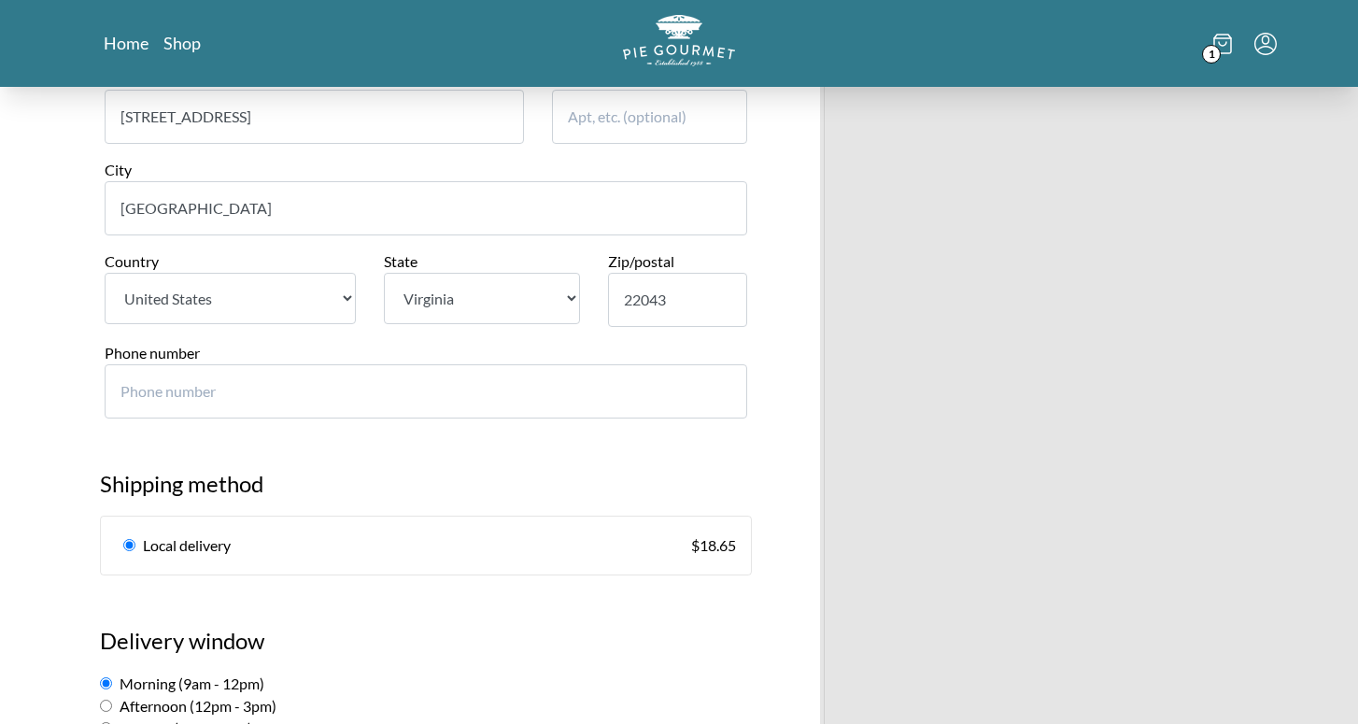
click at [156, 364] on input "Phone number" at bounding box center [426, 391] width 643 height 54
click at [181, 364] on input "Phone number" at bounding box center [426, 391] width 643 height 54
type input "2022860156"
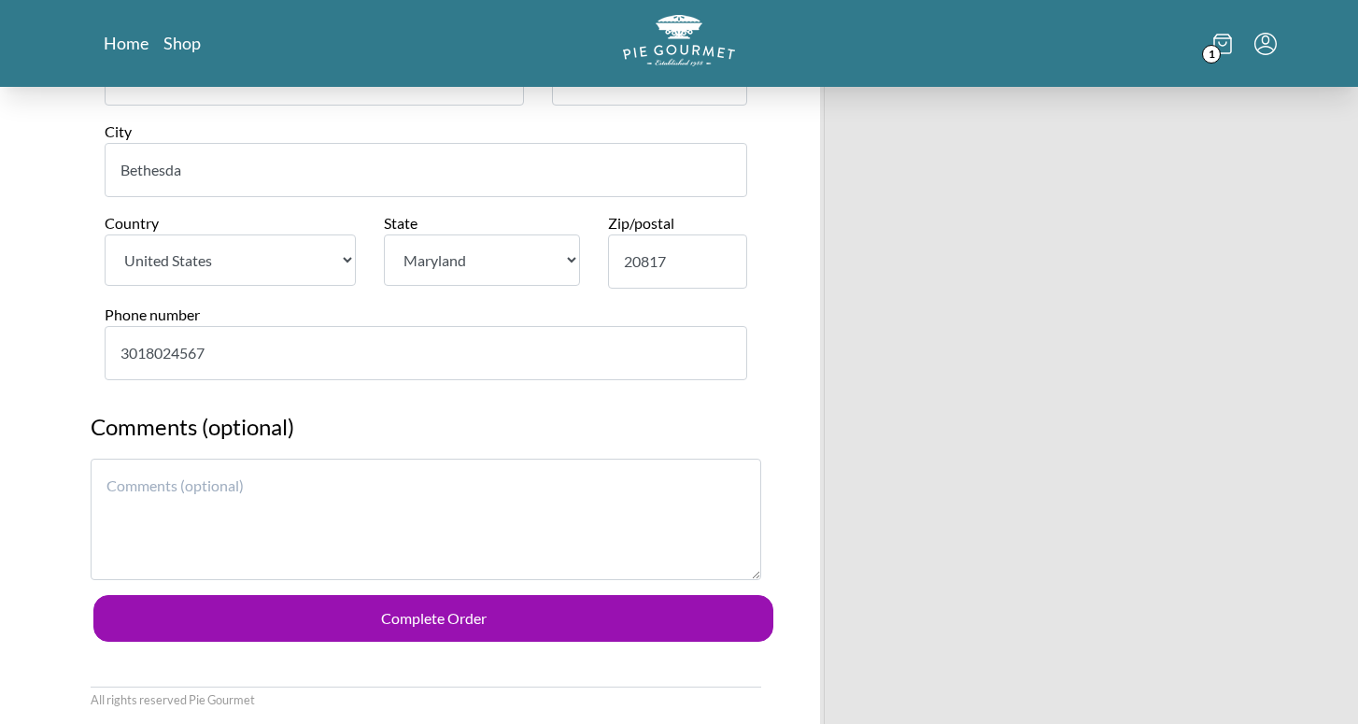
scroll to position [2317, 0]
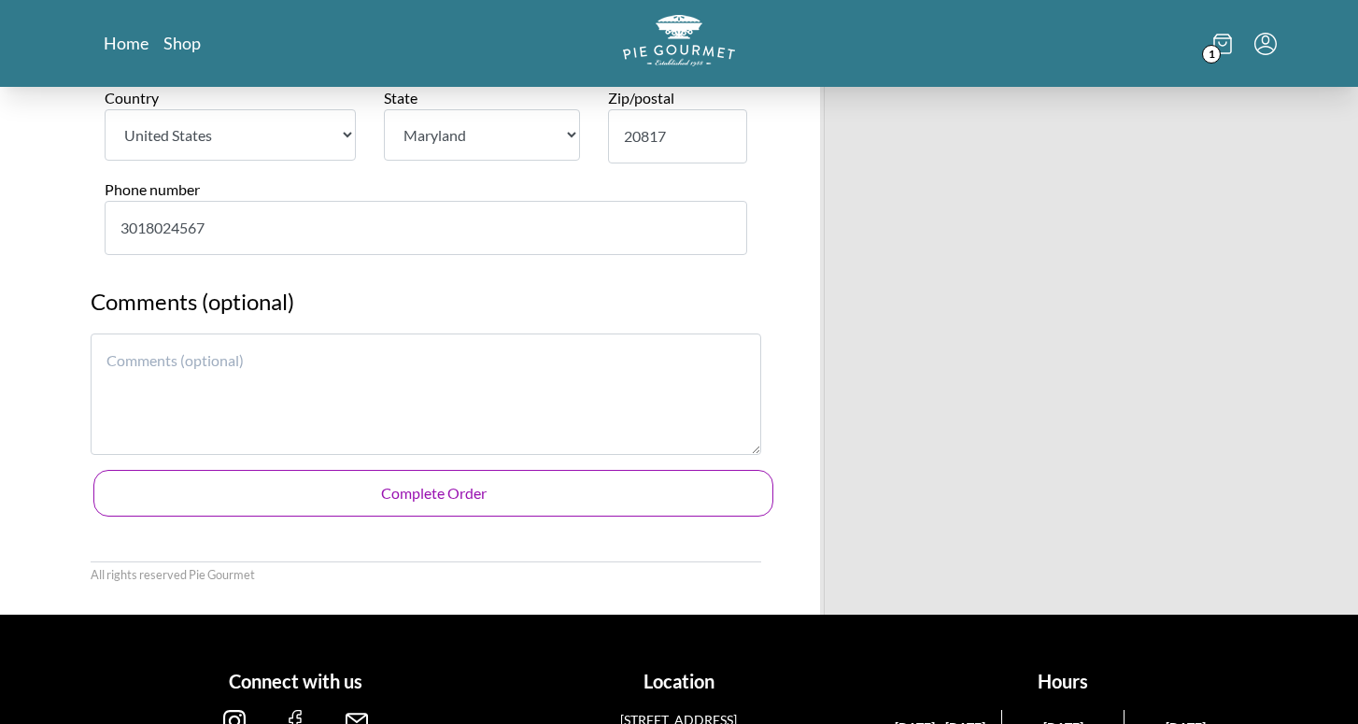
click at [228, 470] on button "Complete Order" at bounding box center [433, 493] width 680 height 47
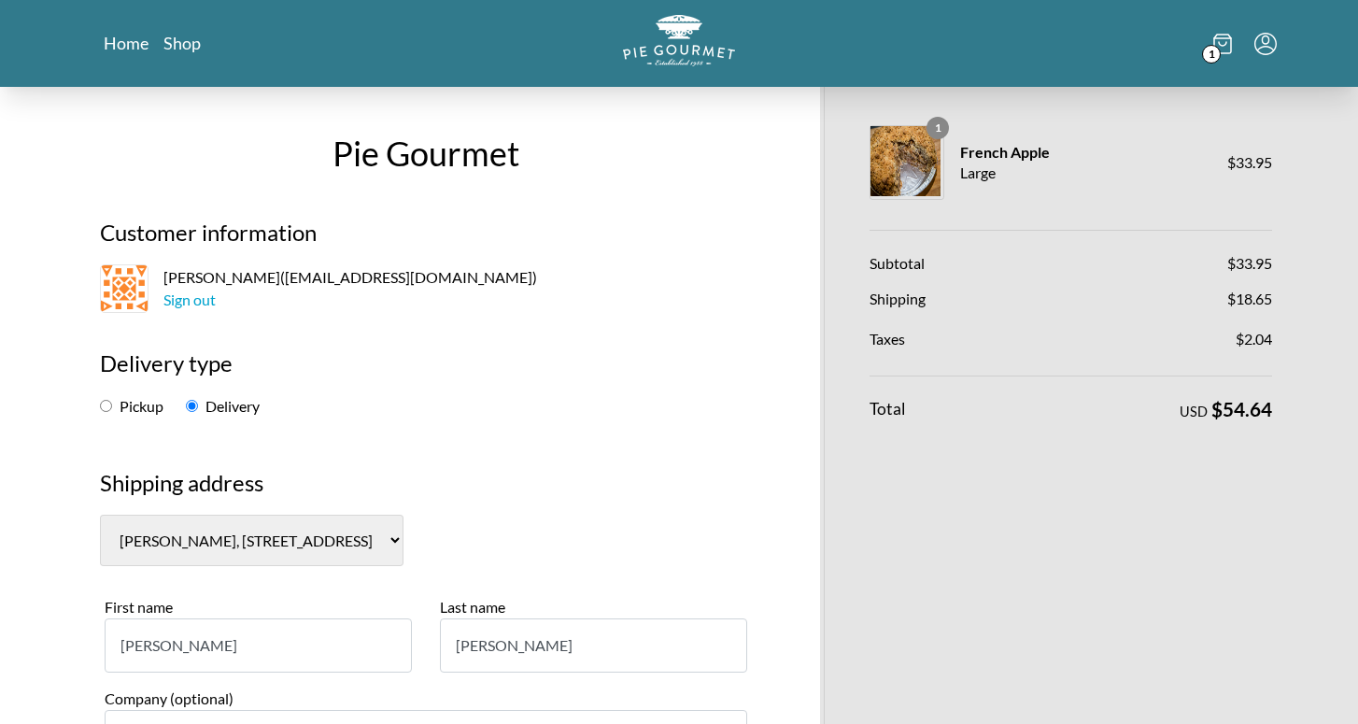
scroll to position [0, 0]
